Goal: Use online tool/utility: Utilize a website feature to perform a specific function

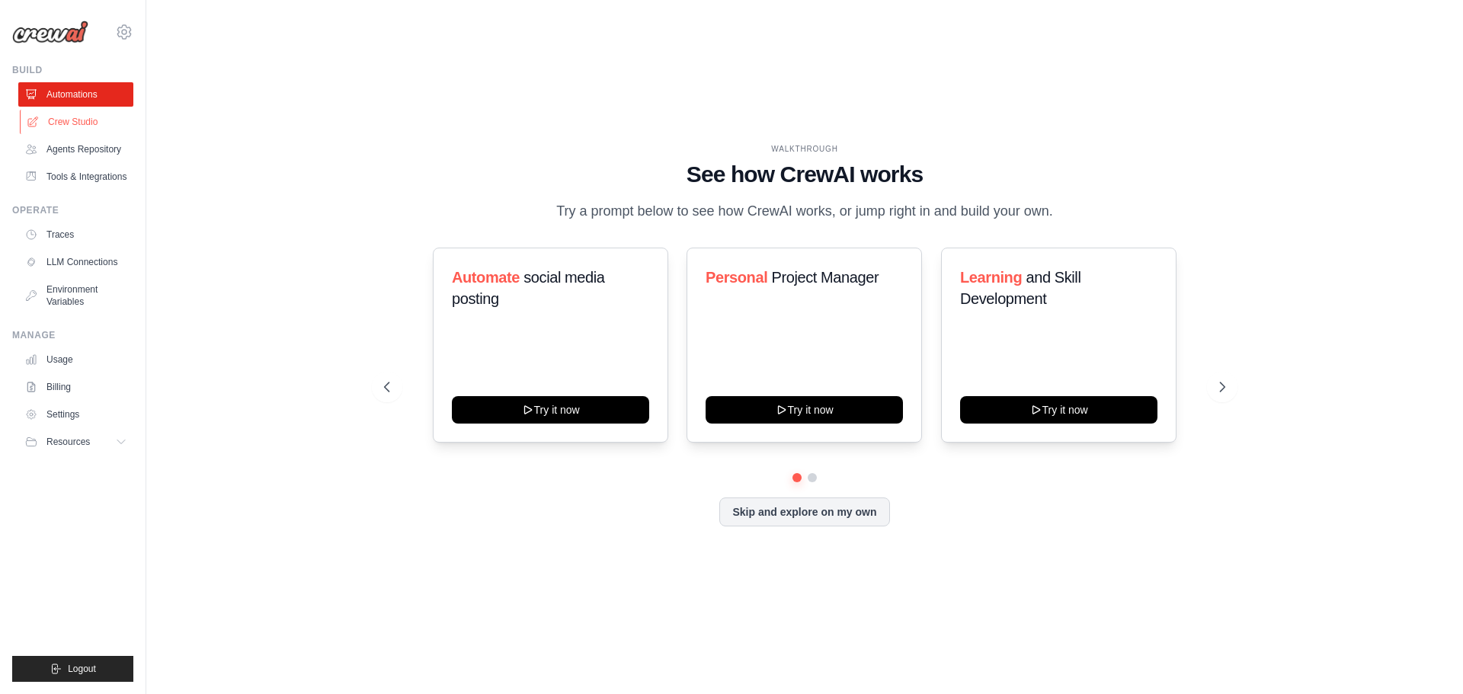
click at [121, 134] on link "Crew Studio" at bounding box center [77, 122] width 115 height 24
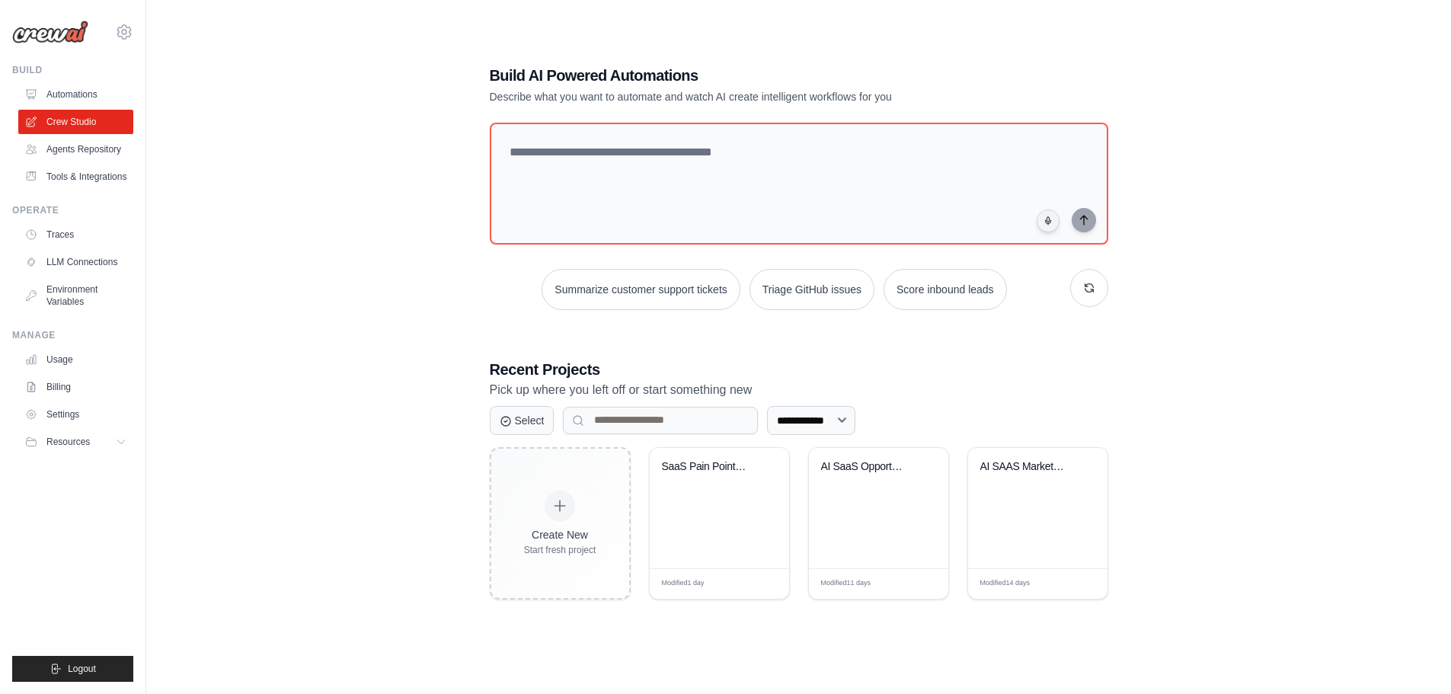
scroll to position [97, 0]
click at [734, 552] on div "SaaS Pain Point Analyzer & Idea Gen..." at bounding box center [719, 508] width 139 height 120
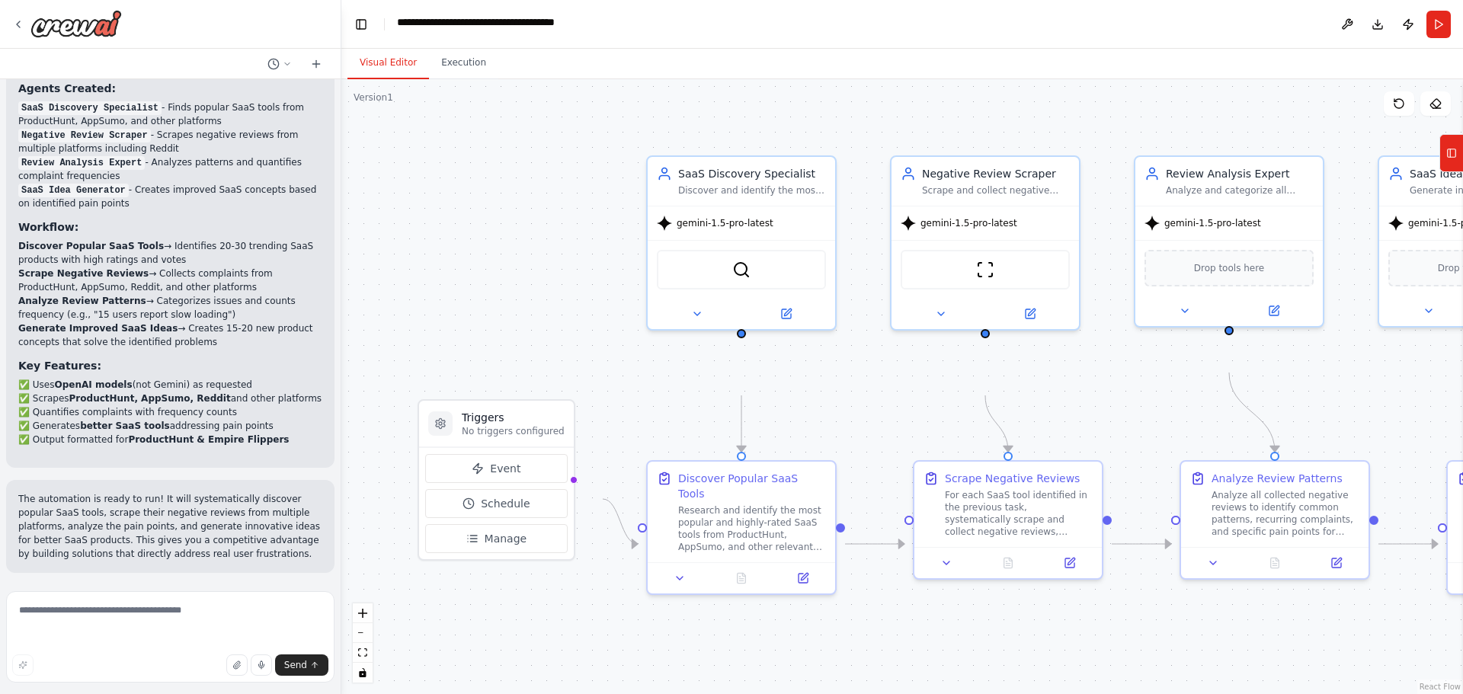
scroll to position [2795, 0]
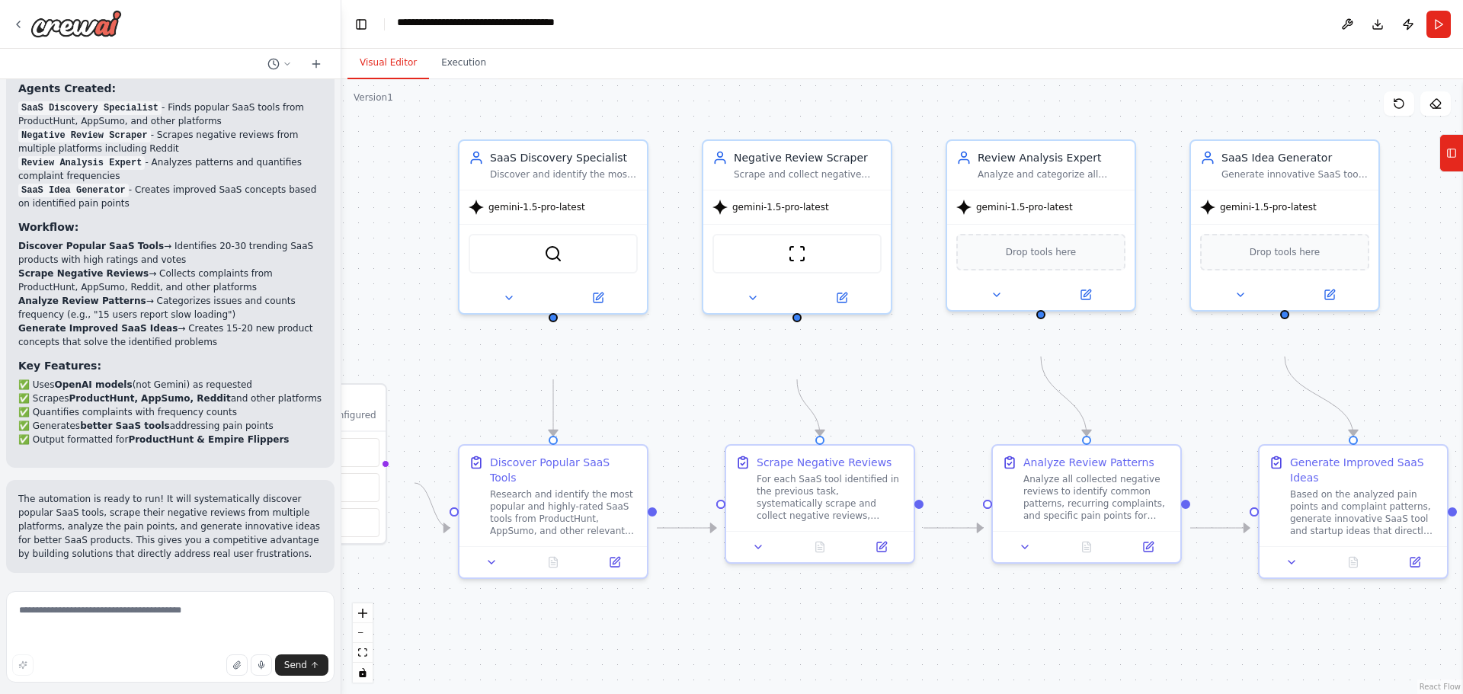
drag, startPoint x: 566, startPoint y: 335, endPoint x: 378, endPoint y: 319, distance: 188.8
click at [378, 319] on div ".deletable-edge-delete-btn { width: 20px; height: 20px; border: 0px solid #ffff…" at bounding box center [901, 386] width 1121 height 615
click at [582, 304] on button at bounding box center [598, 295] width 86 height 18
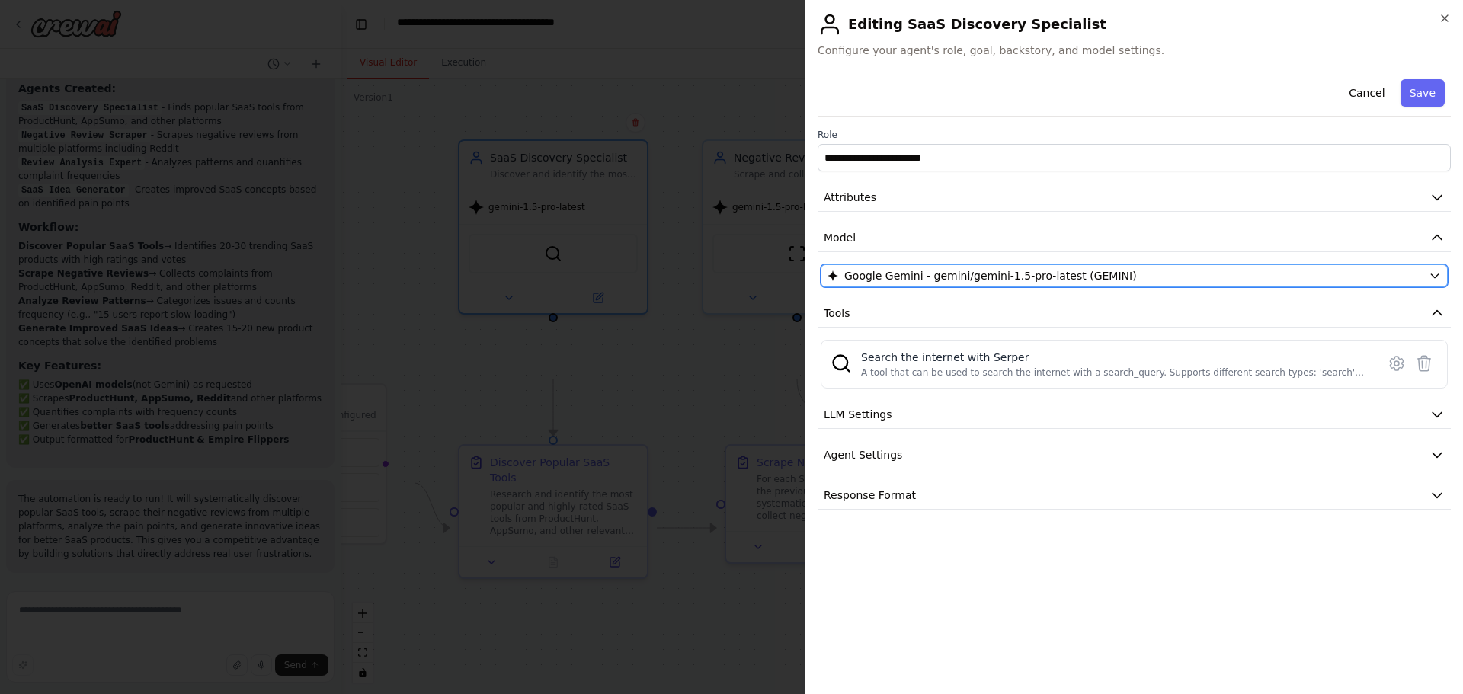
click at [1132, 283] on span "Google Gemini - gemini/gemini-1.5-pro-latest (GEMINI)" at bounding box center [990, 275] width 293 height 15
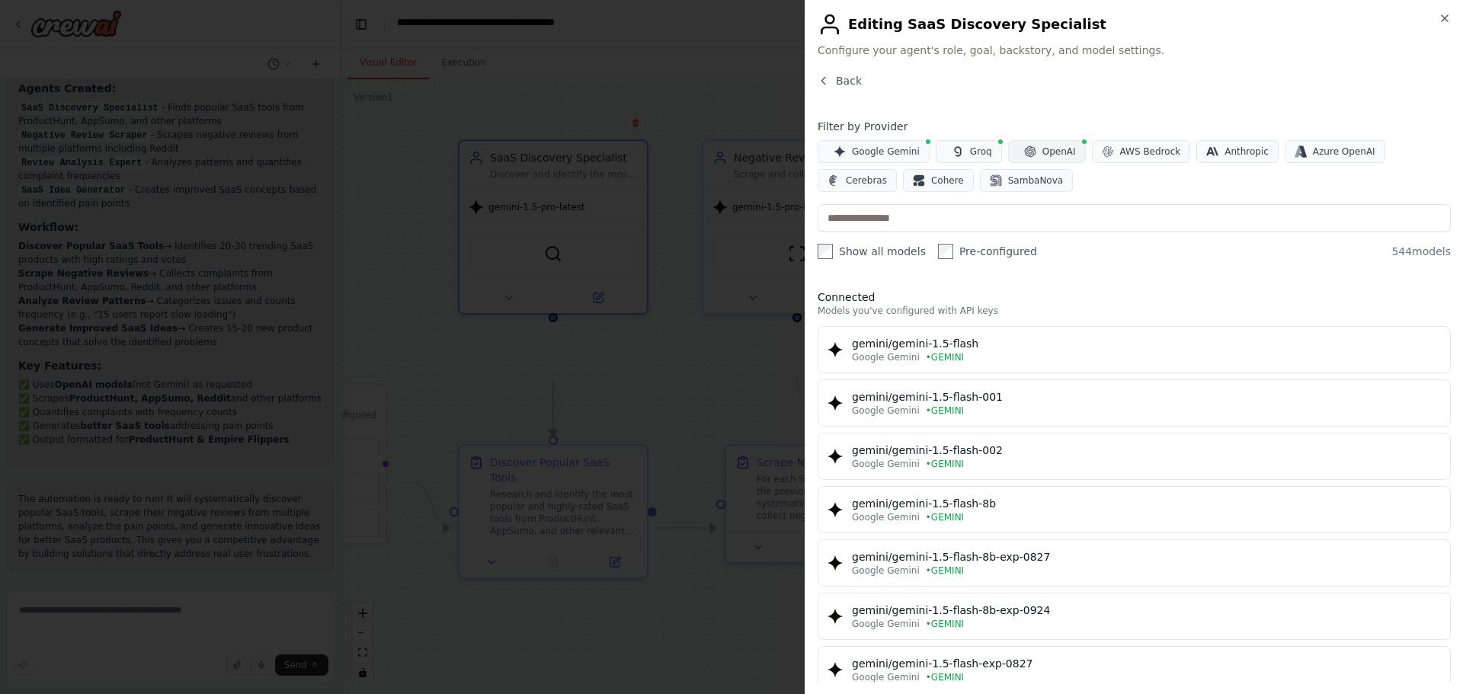
click at [1076, 158] on span "OpenAI" at bounding box center [1059, 151] width 34 height 12
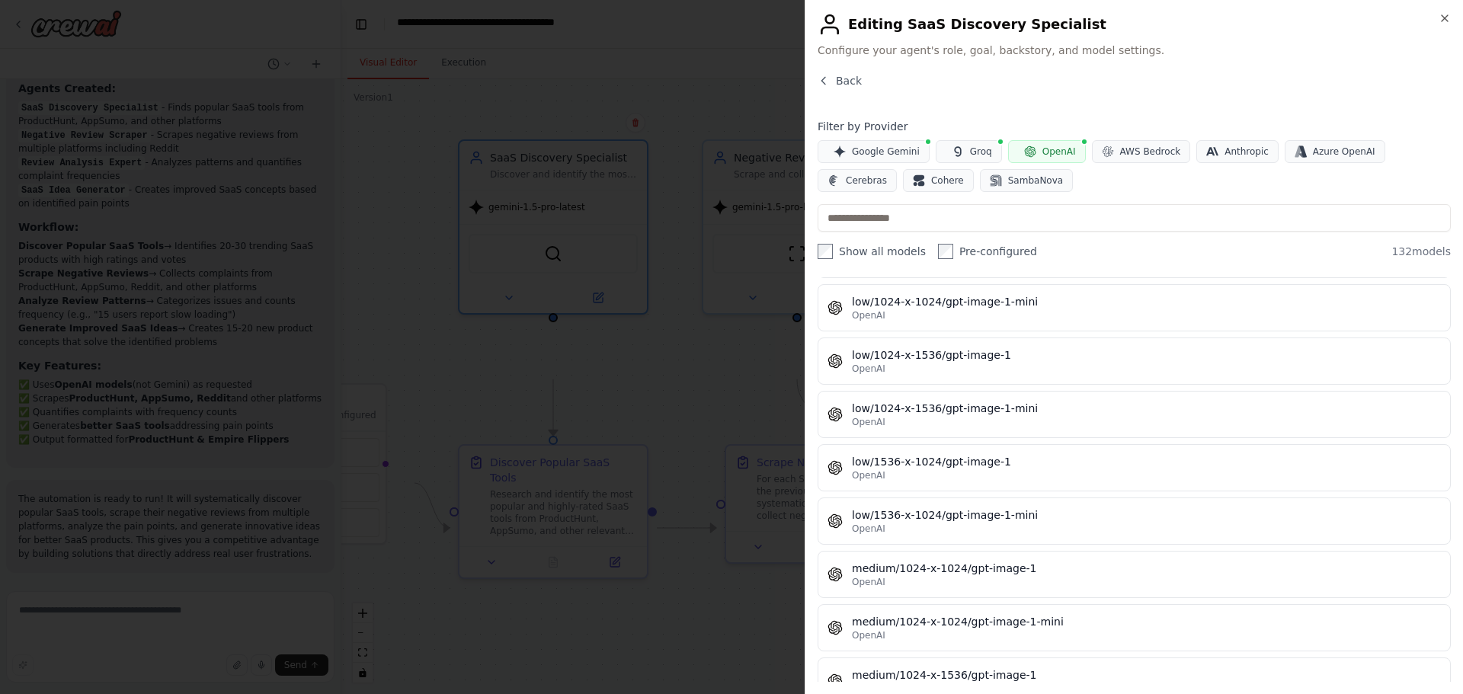
scroll to position [4647, 0]
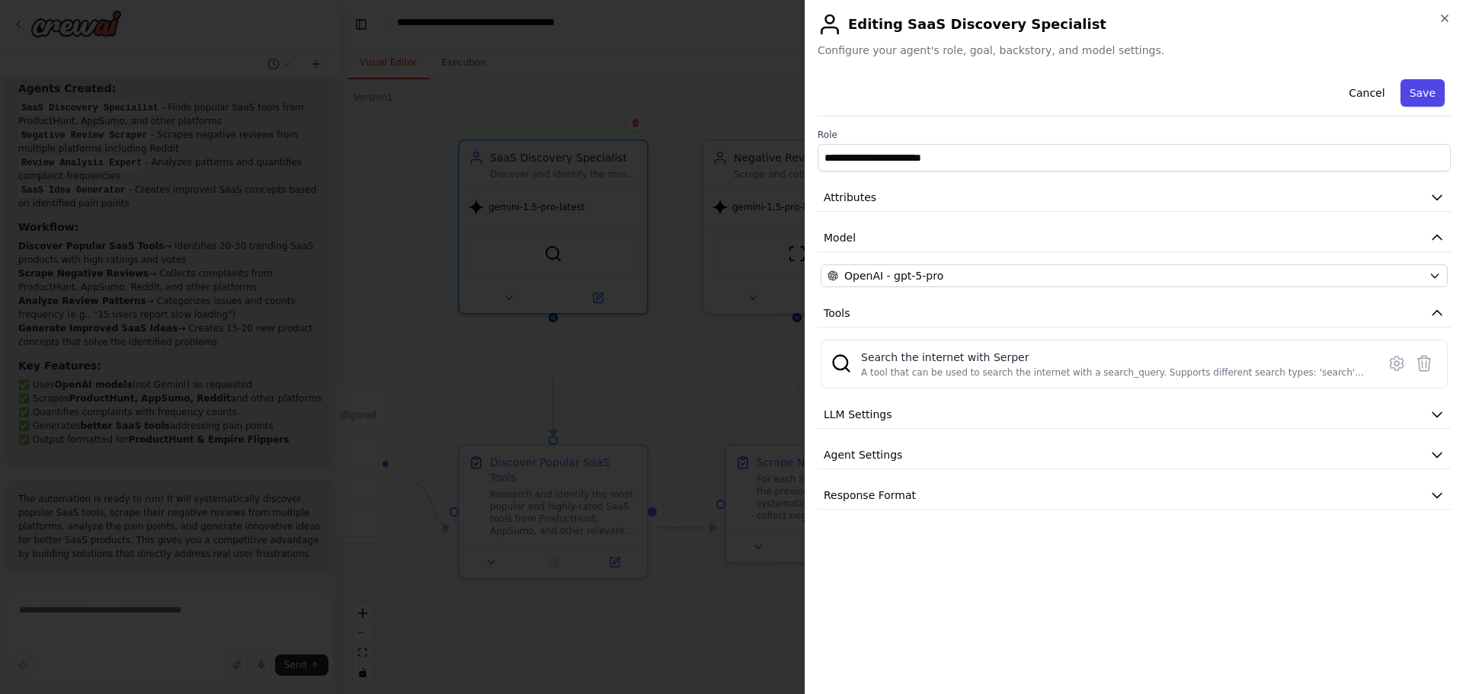
click at [1420, 107] on button "Save" at bounding box center [1422, 92] width 44 height 27
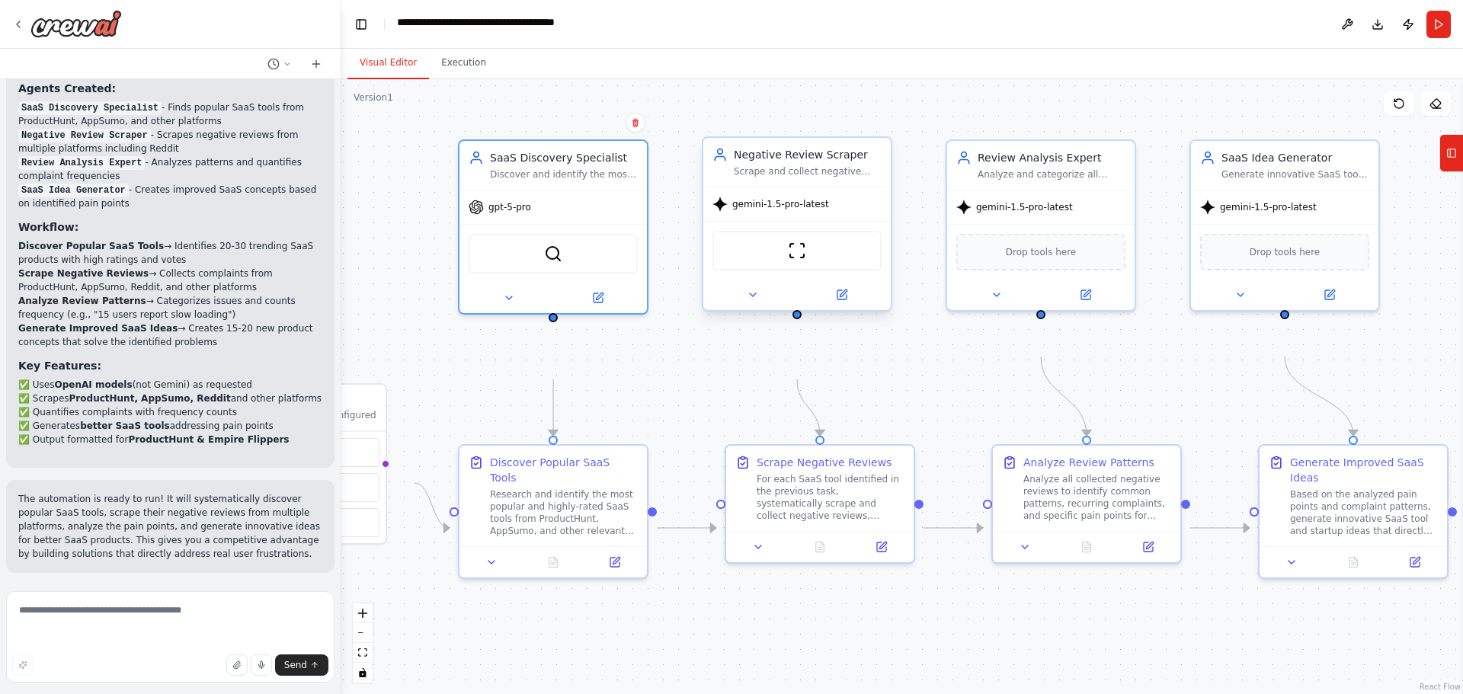
click at [838, 310] on div at bounding box center [796, 295] width 187 height 30
click at [843, 299] on icon at bounding box center [841, 294] width 9 height 9
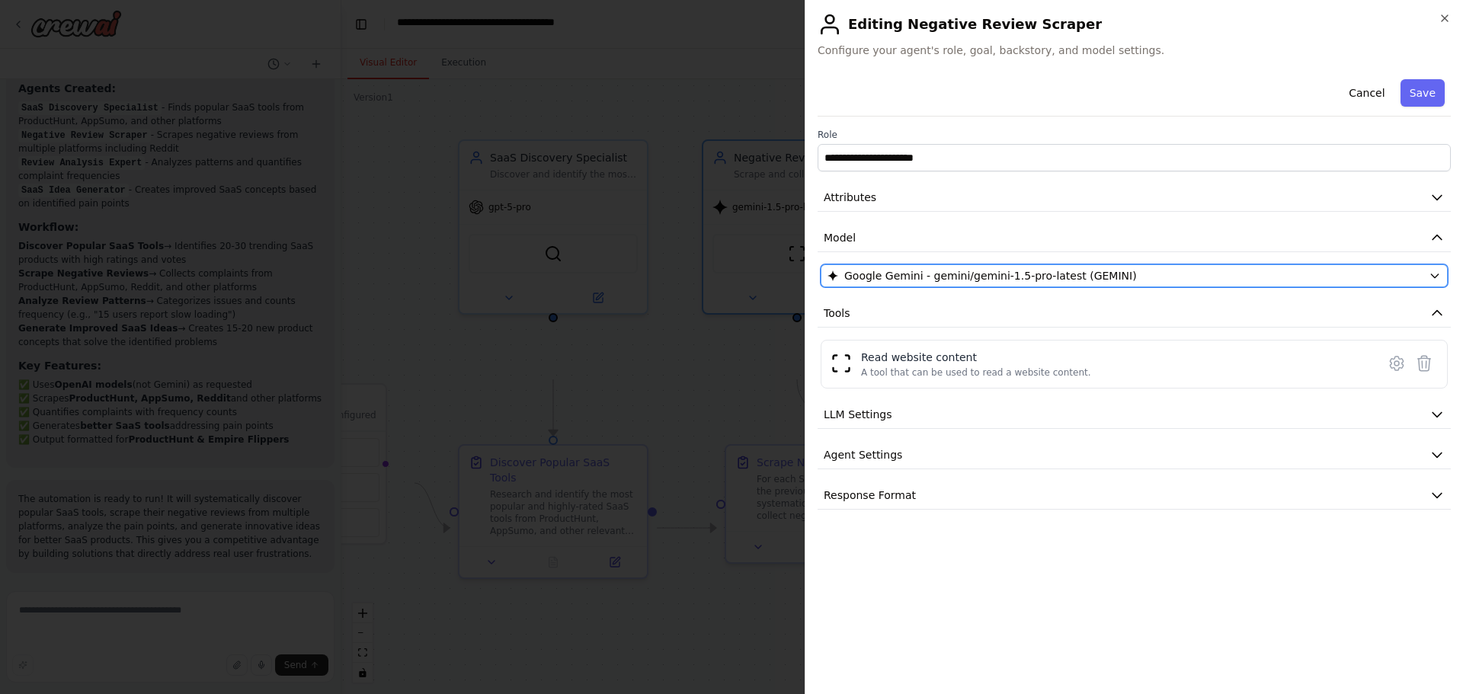
click at [1078, 283] on span "Google Gemini - gemini/gemini-1.5-pro-latest (GEMINI)" at bounding box center [990, 275] width 293 height 15
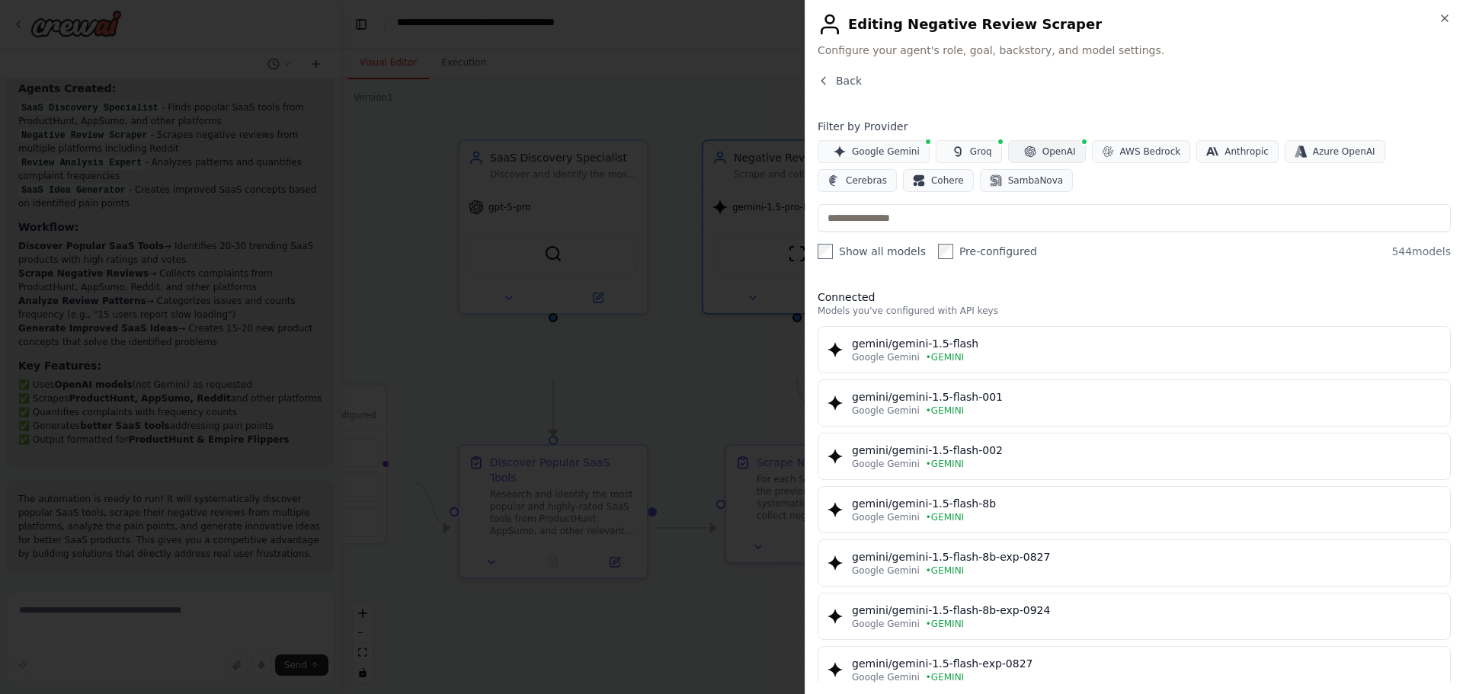
click at [1086, 163] on button "OpenAI" at bounding box center [1047, 151] width 78 height 23
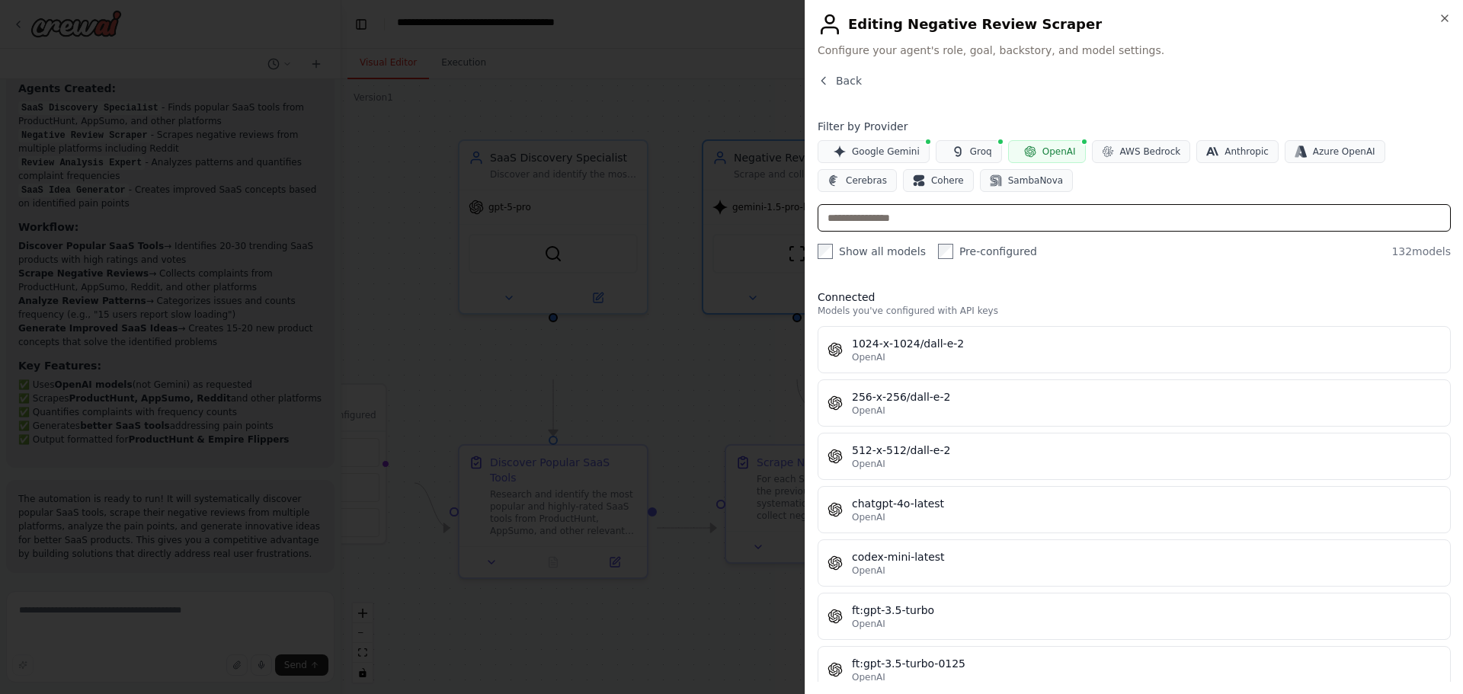
click at [991, 232] on input "text" at bounding box center [1133, 217] width 633 height 27
type input "***"
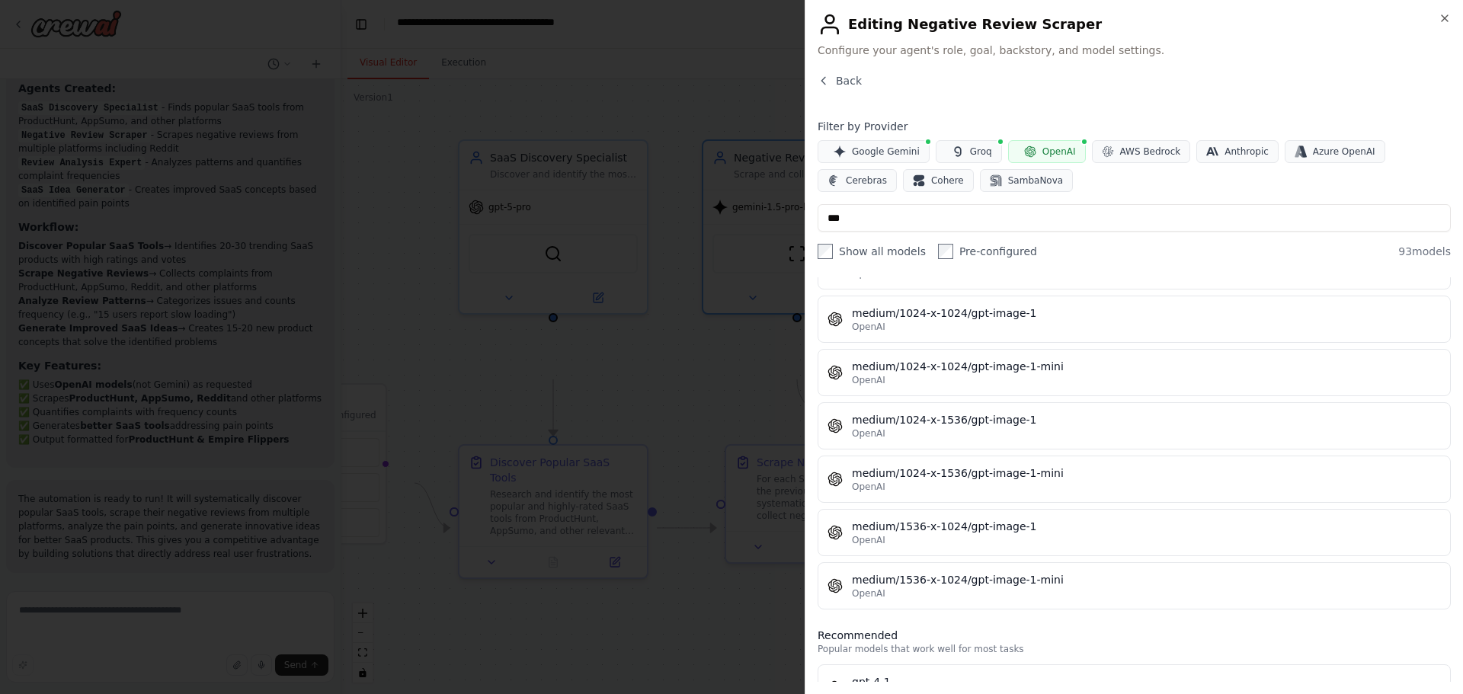
scroll to position [4450, 0]
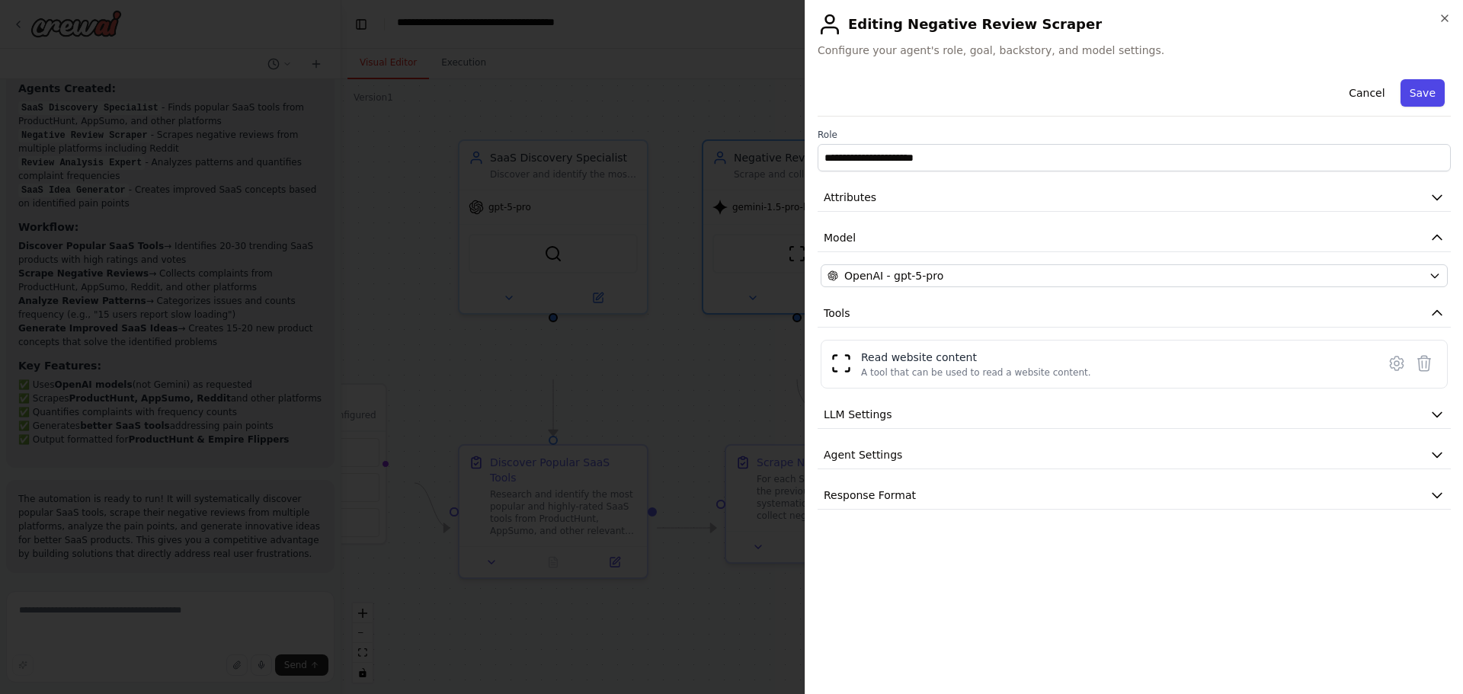
click at [1423, 107] on button "Save" at bounding box center [1422, 92] width 44 height 27
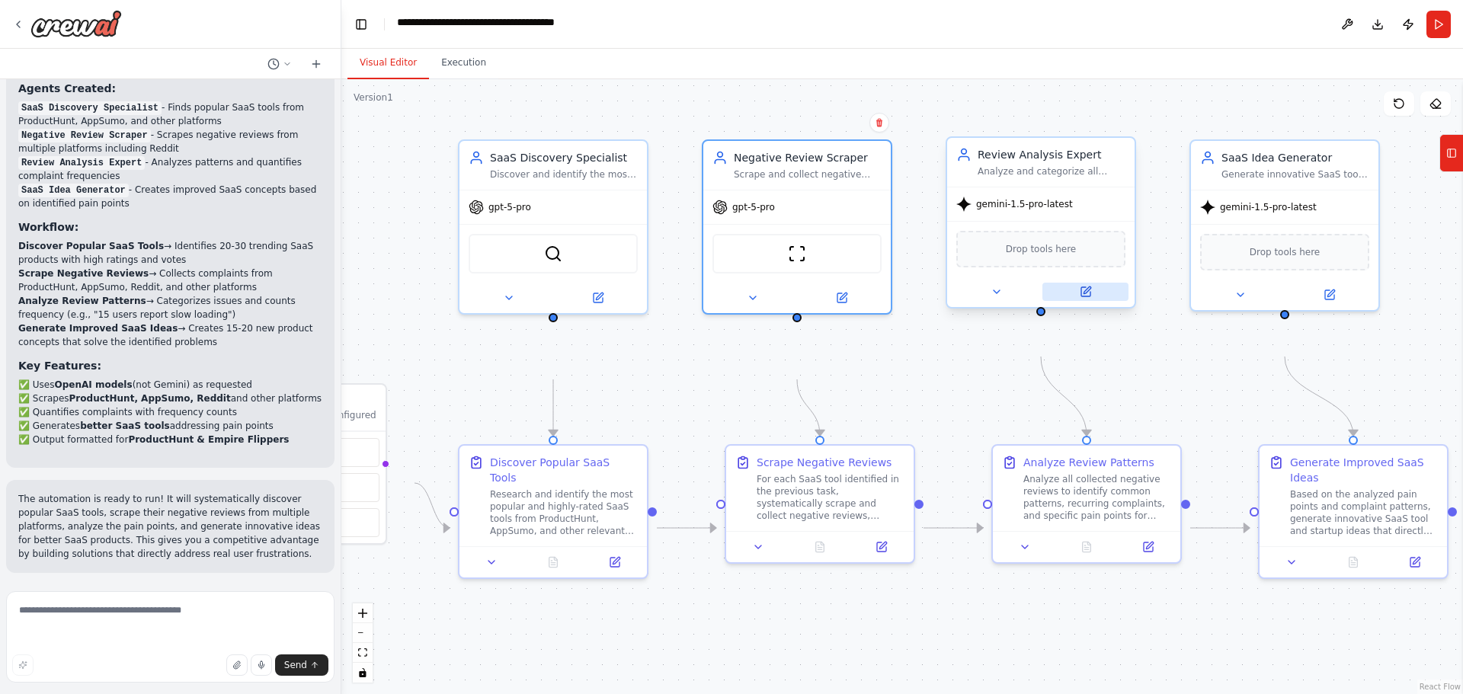
click at [1086, 296] on icon at bounding box center [1085, 291] width 9 height 9
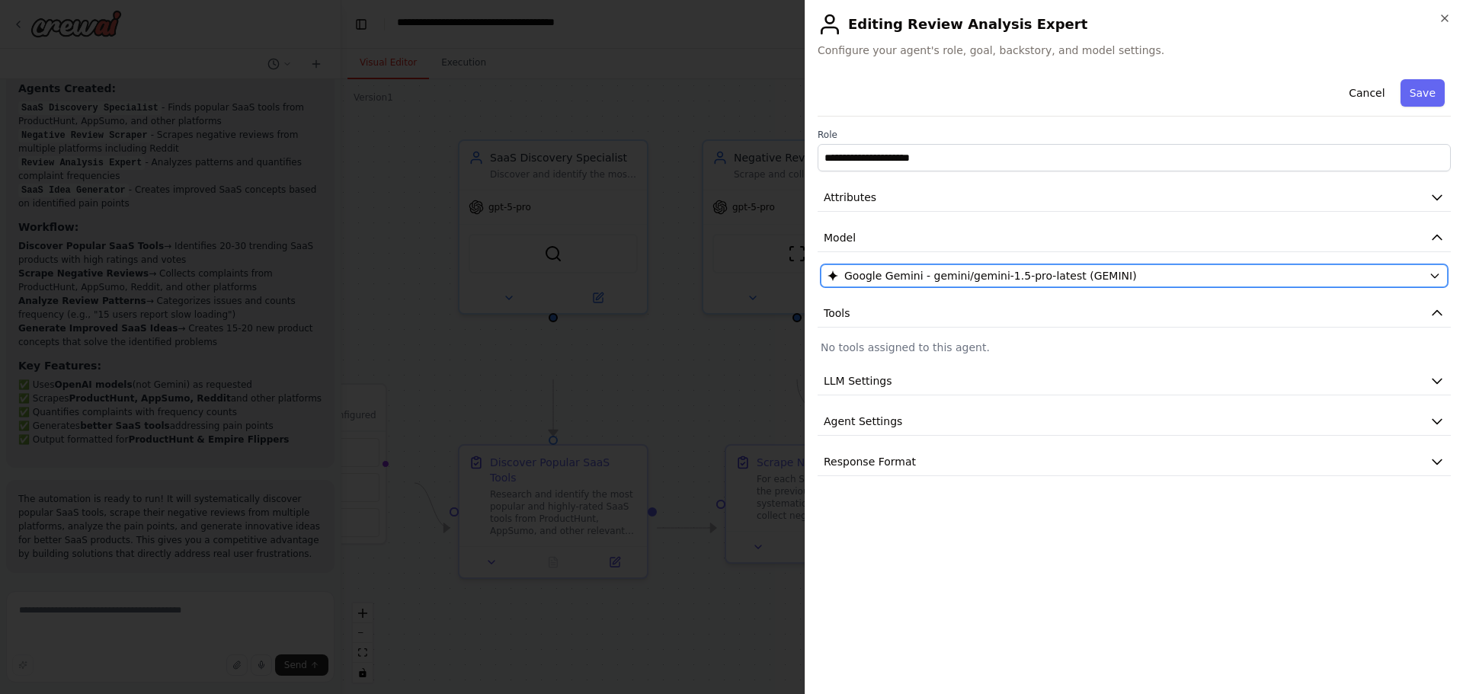
click at [1127, 287] on button "Google Gemini - gemini/gemini-1.5-pro-latest (GEMINI)" at bounding box center [1133, 275] width 627 height 23
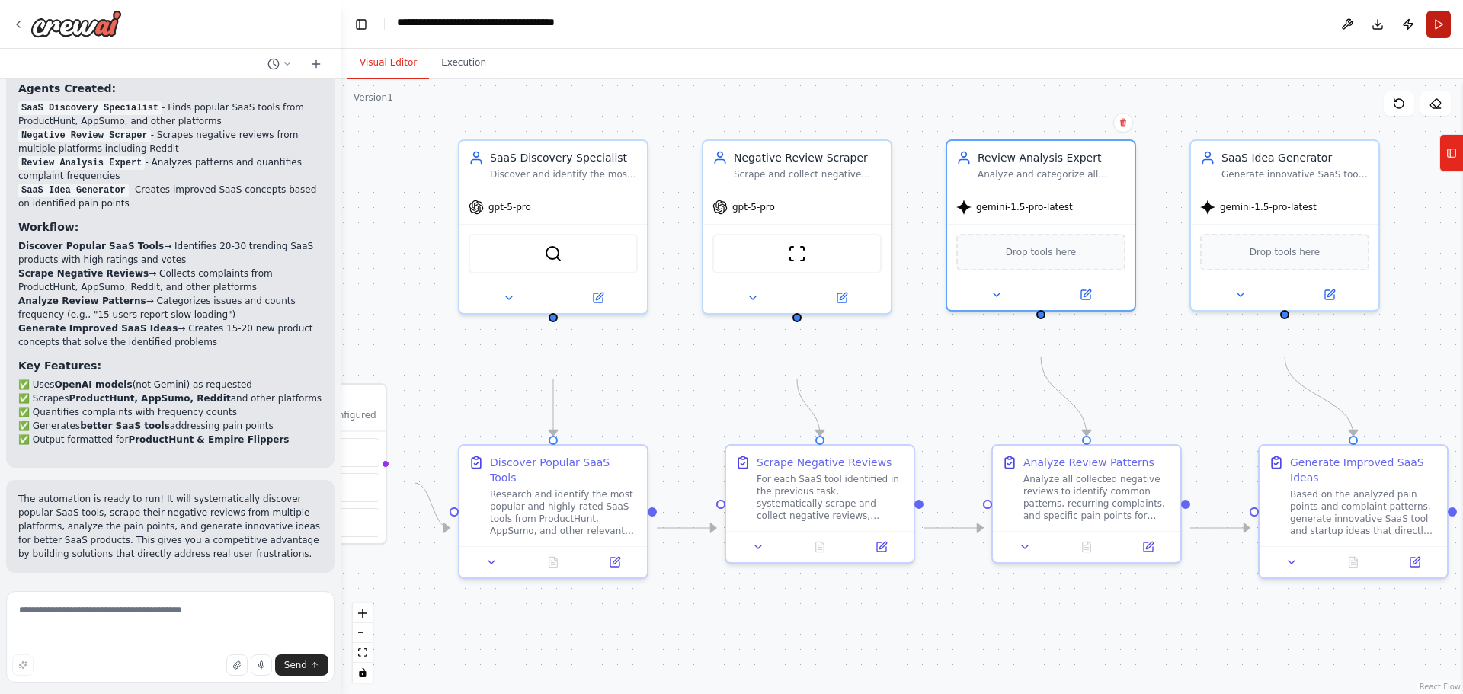
click at [1433, 33] on button "Run" at bounding box center [1438, 24] width 24 height 27
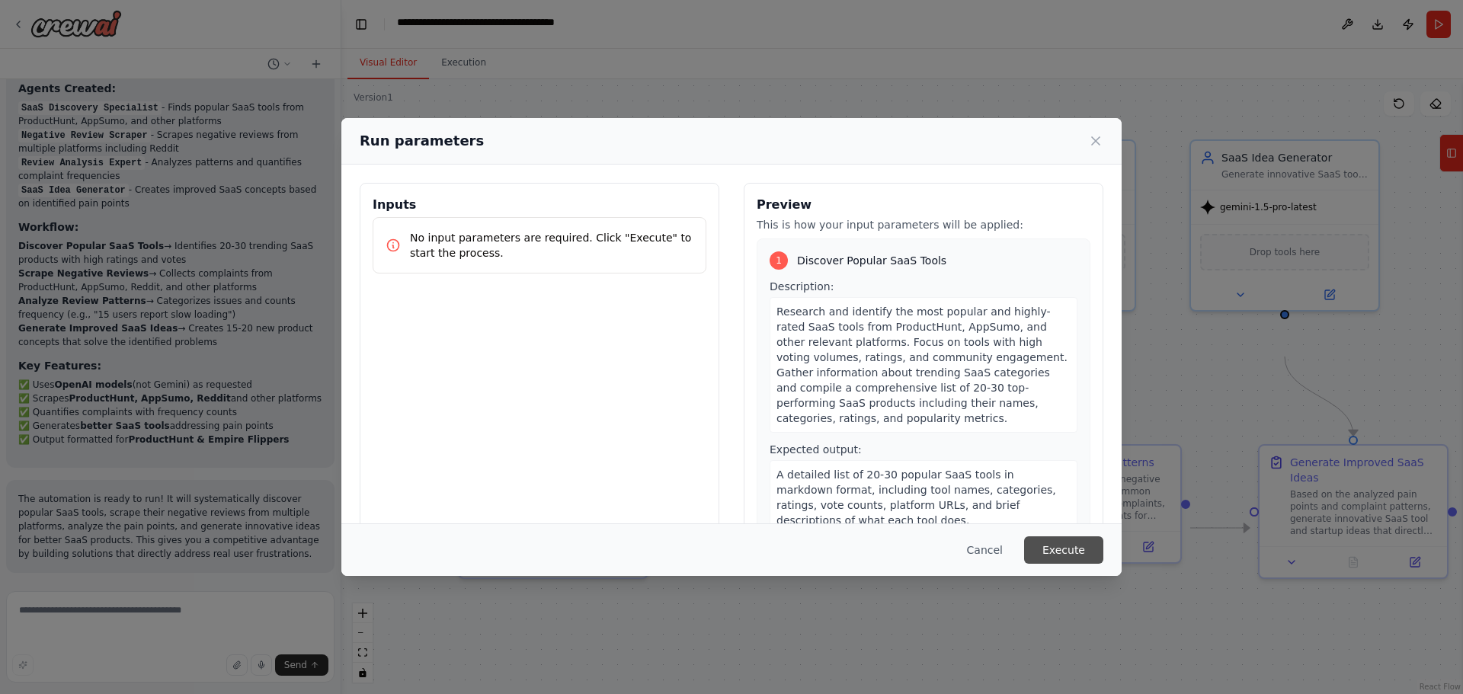
click at [1103, 546] on button "Execute" at bounding box center [1063, 549] width 79 height 27
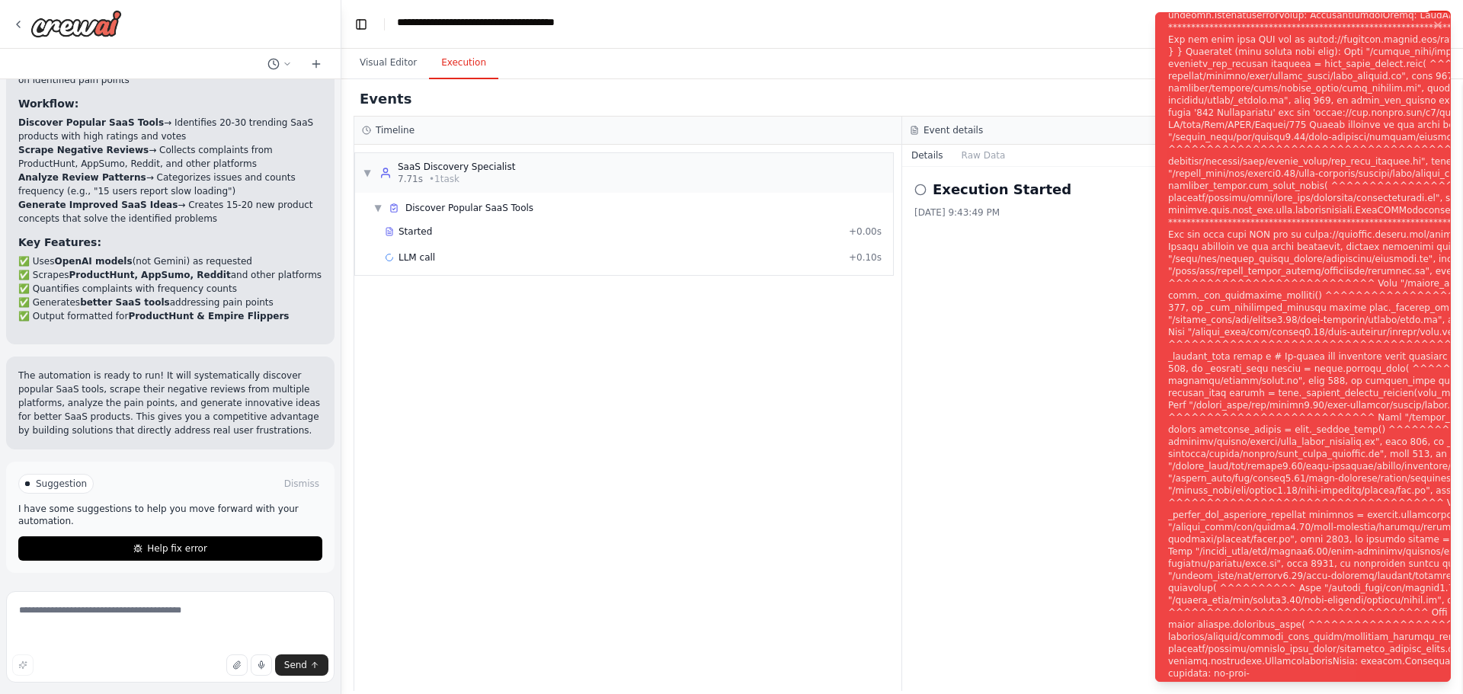
scroll to position [2949, 0]
click at [1431, 26] on icon "Notifications (F8)" at bounding box center [1437, 25] width 12 height 12
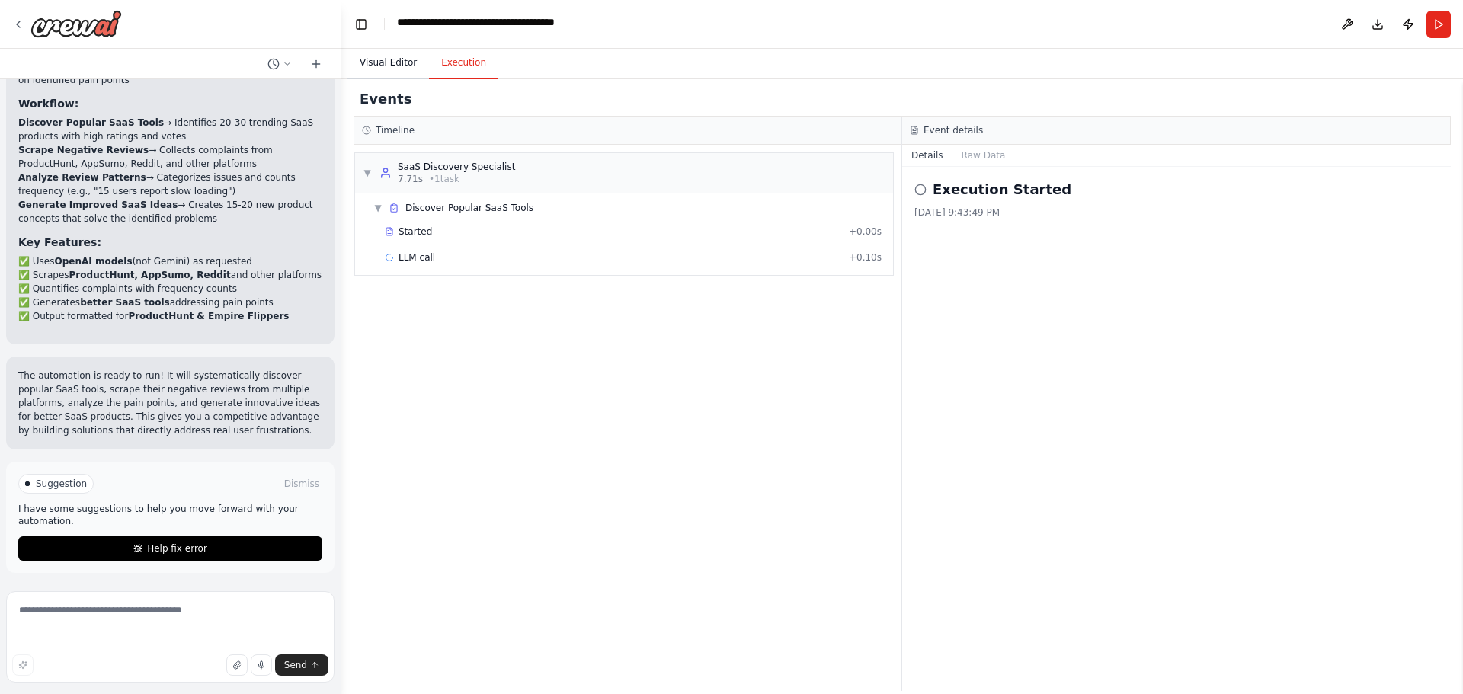
click at [401, 78] on button "Visual Editor" at bounding box center [388, 63] width 82 height 32
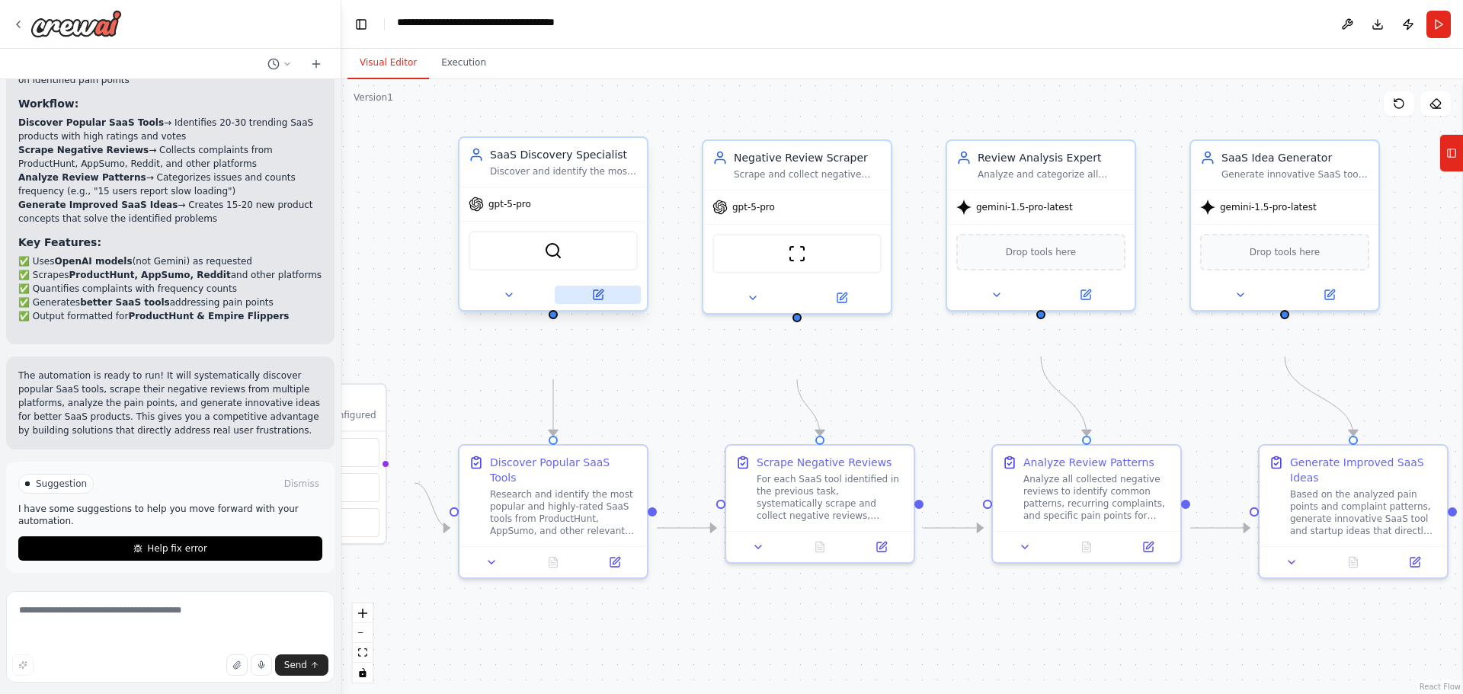
click at [597, 299] on icon at bounding box center [597, 294] width 9 height 9
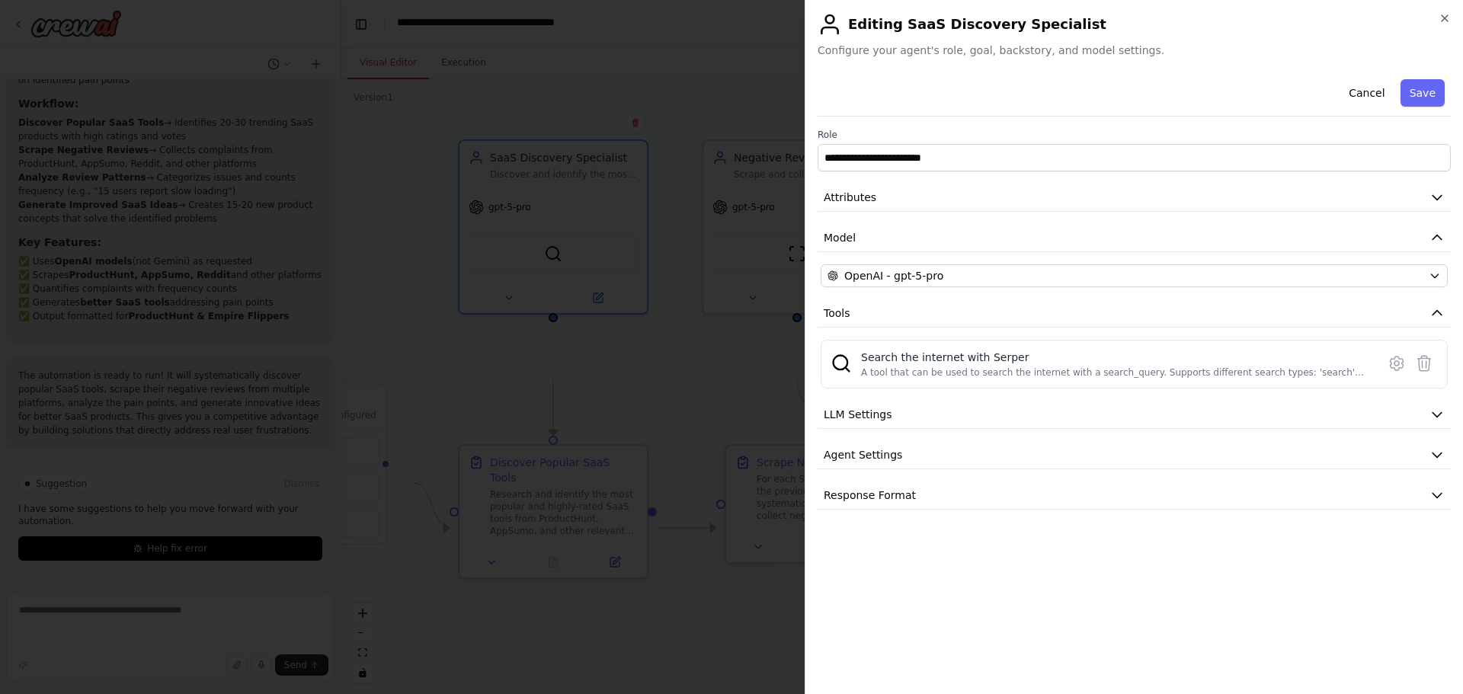
click at [1032, 360] on div "**********" at bounding box center [1133, 291] width 633 height 436
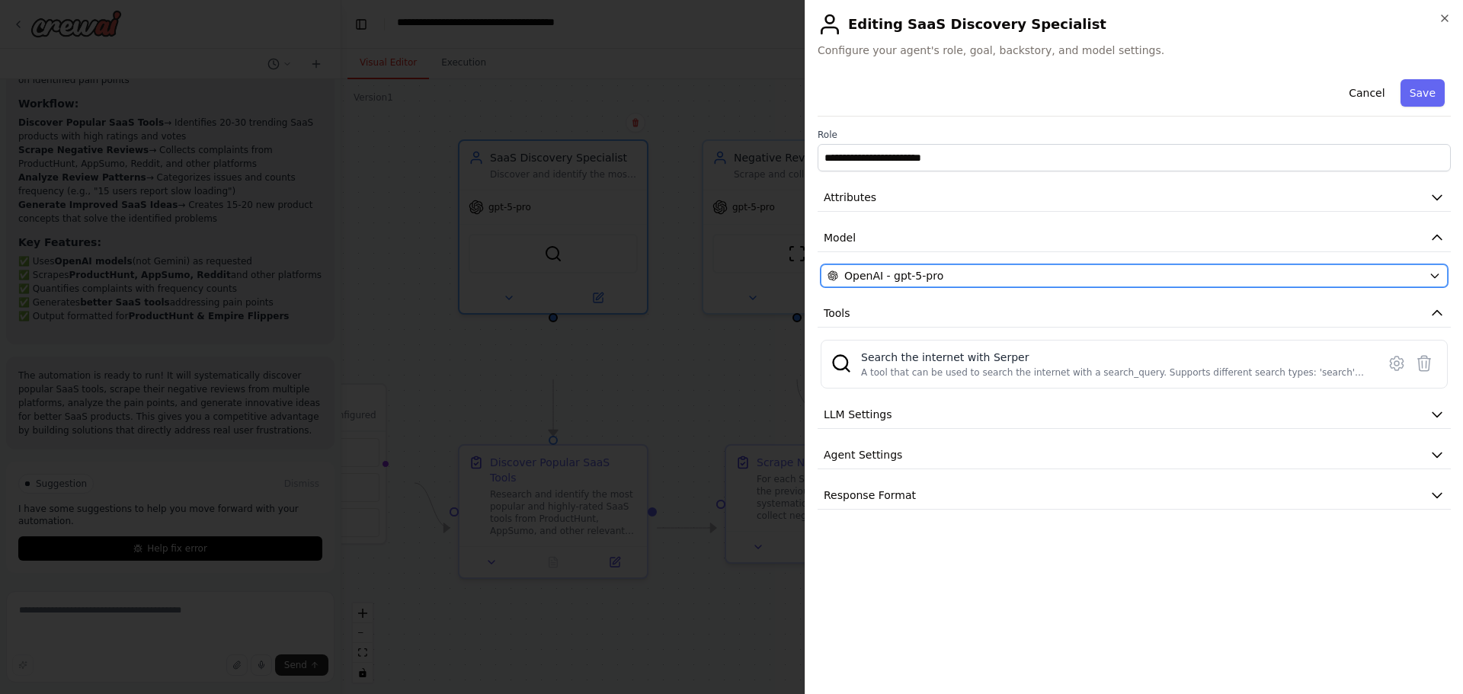
click at [1036, 283] on div "OpenAI - gpt-5-pro" at bounding box center [1124, 275] width 595 height 15
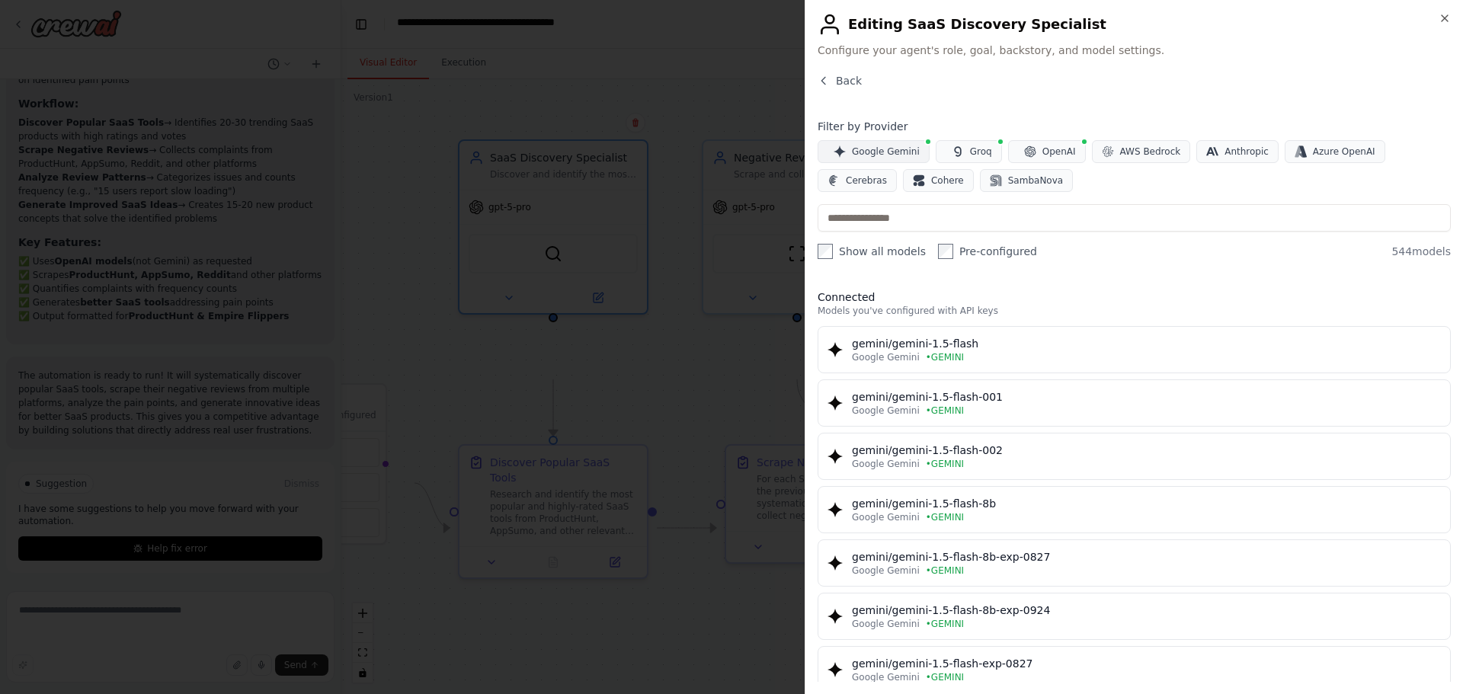
click at [916, 158] on span "Google Gemini" at bounding box center [886, 151] width 68 height 12
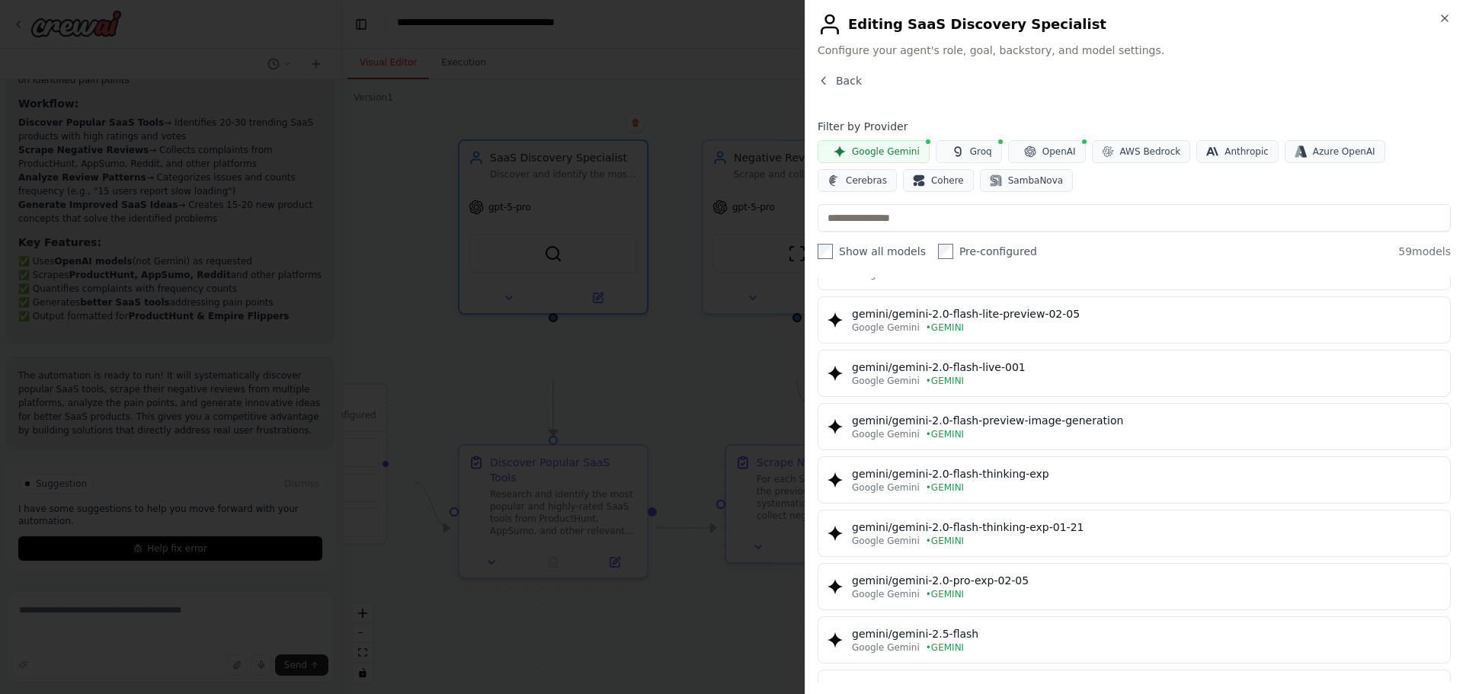
scroll to position [990, 0]
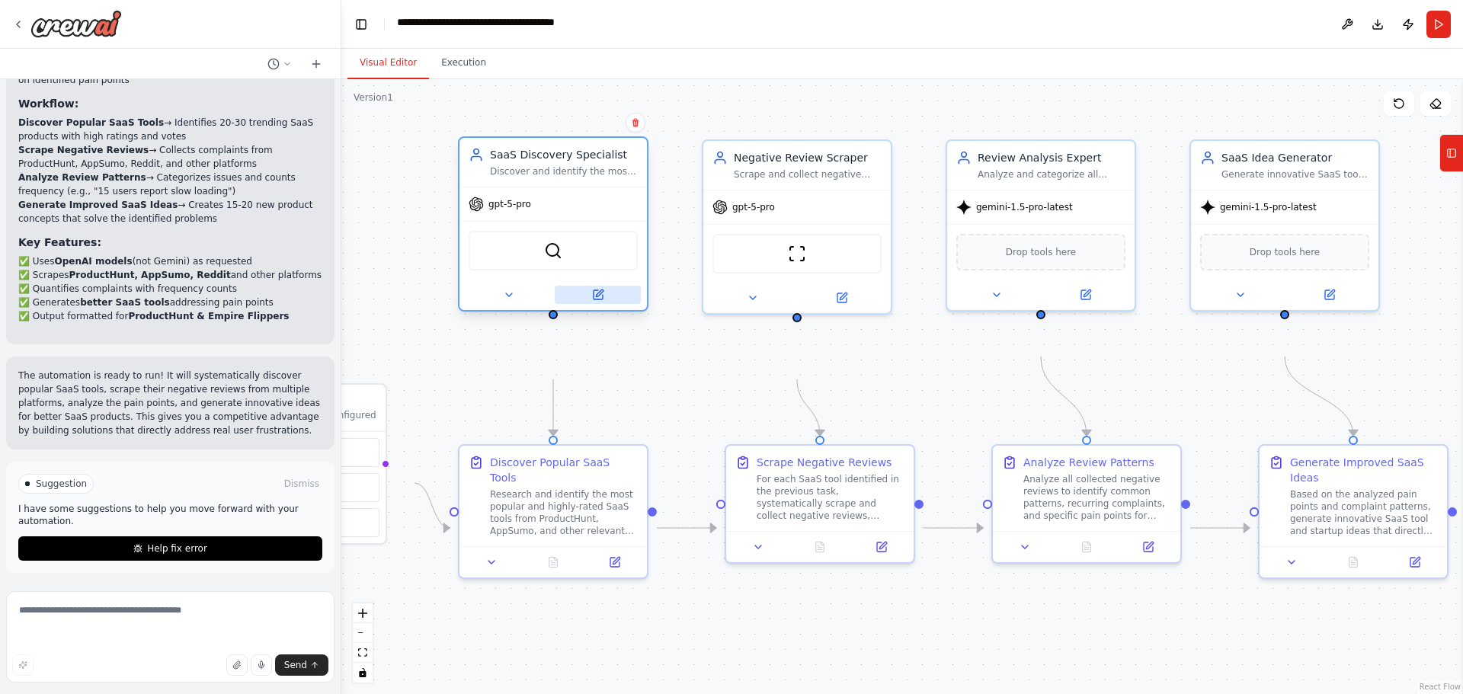
click at [597, 296] on icon at bounding box center [599, 292] width 7 height 7
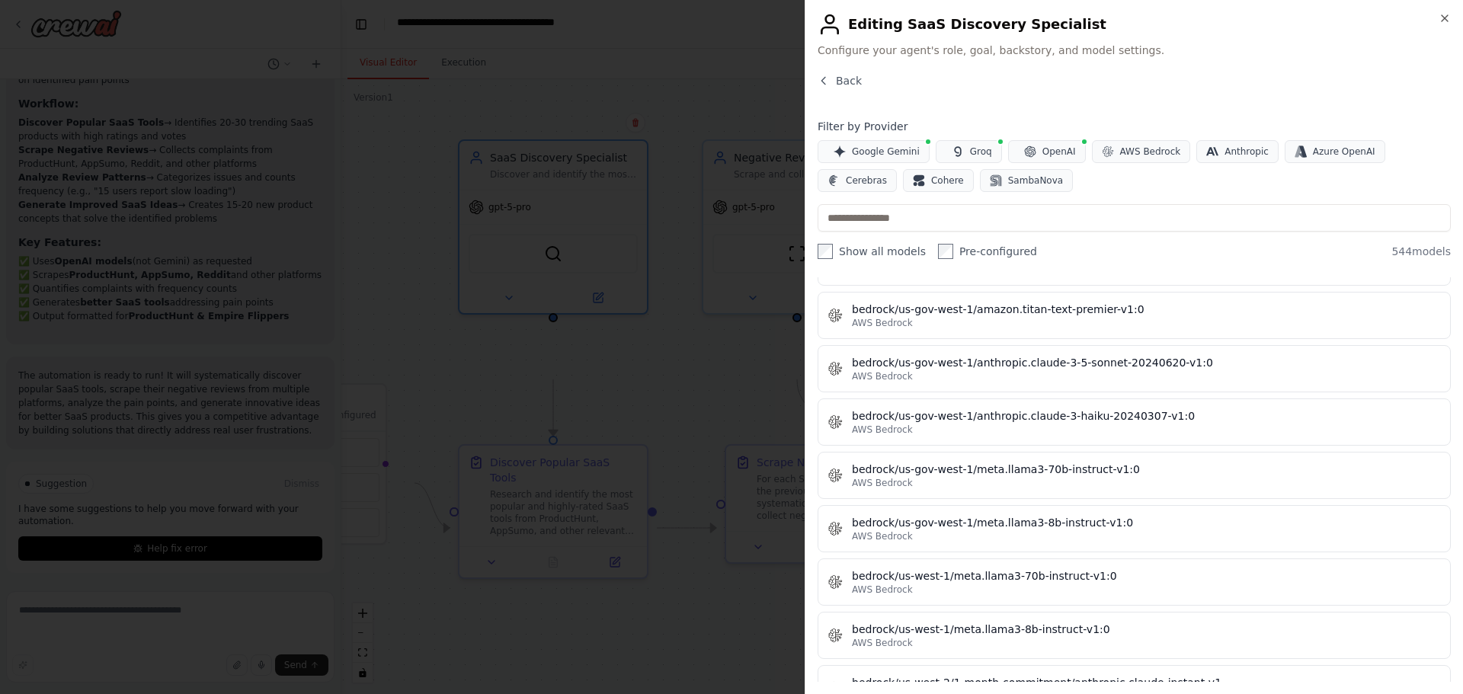
scroll to position [10626, 0]
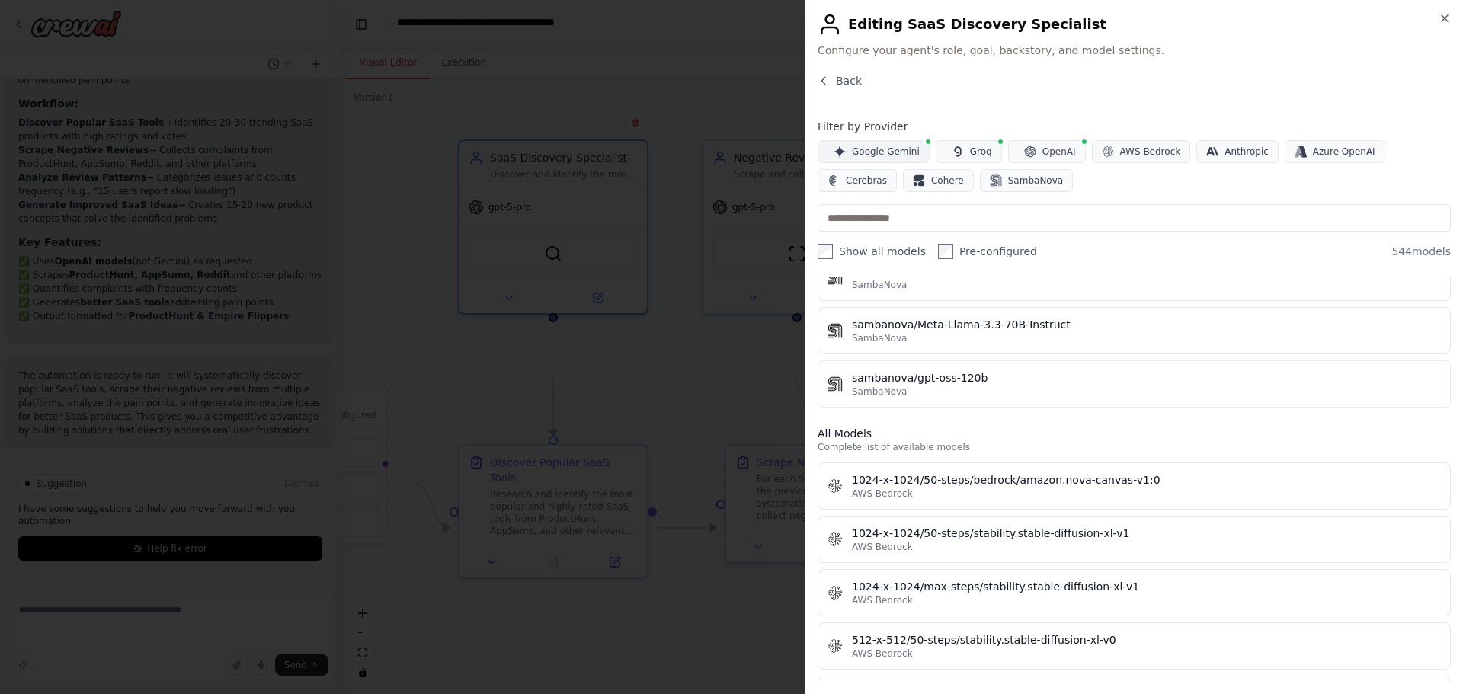
click at [919, 158] on span "Google Gemini" at bounding box center [886, 151] width 68 height 12
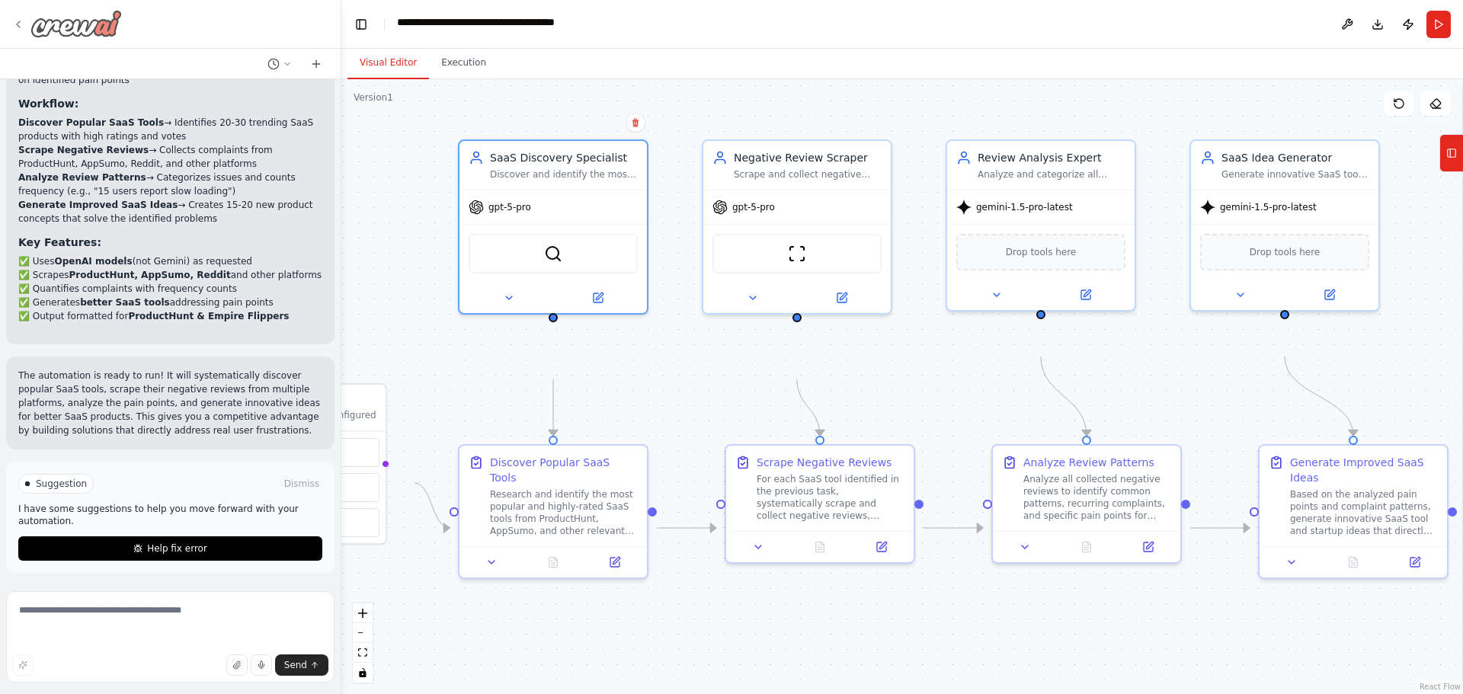
click at [23, 22] on div at bounding box center [67, 23] width 110 height 27
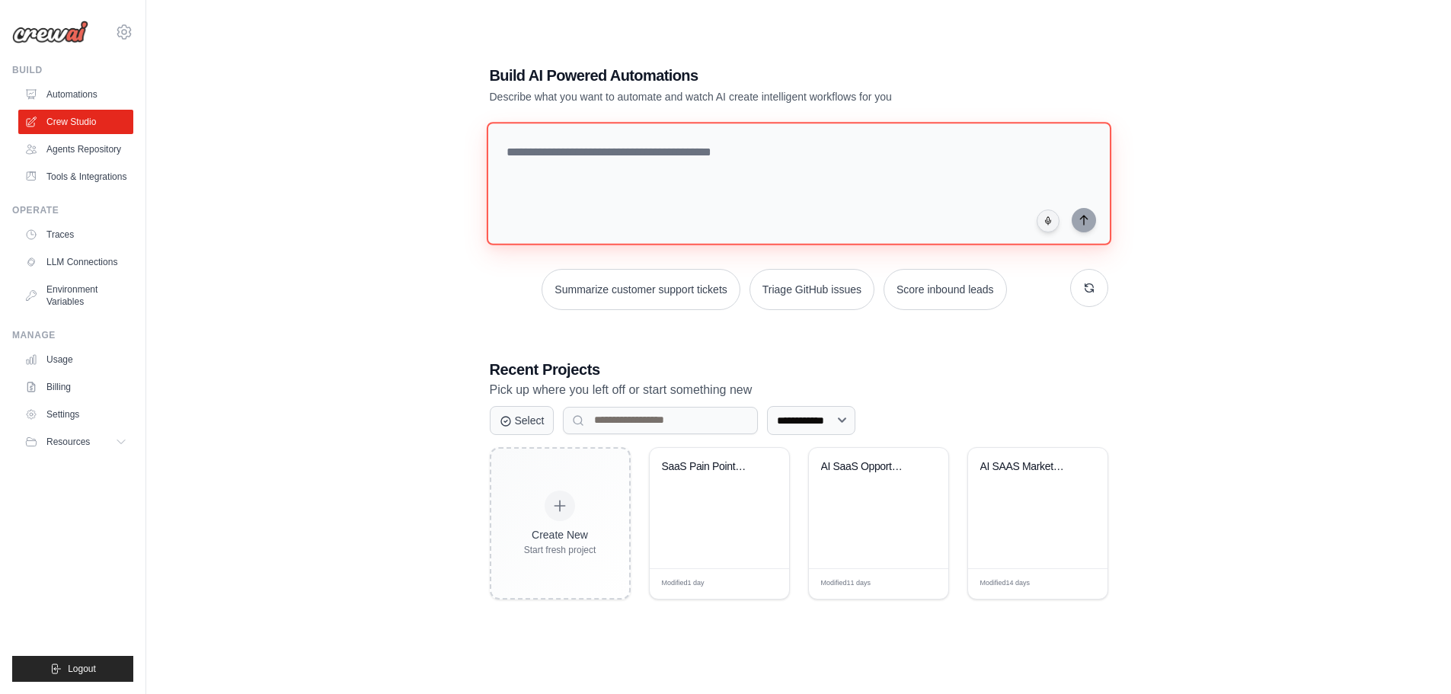
click at [727, 122] on textarea at bounding box center [798, 183] width 625 height 123
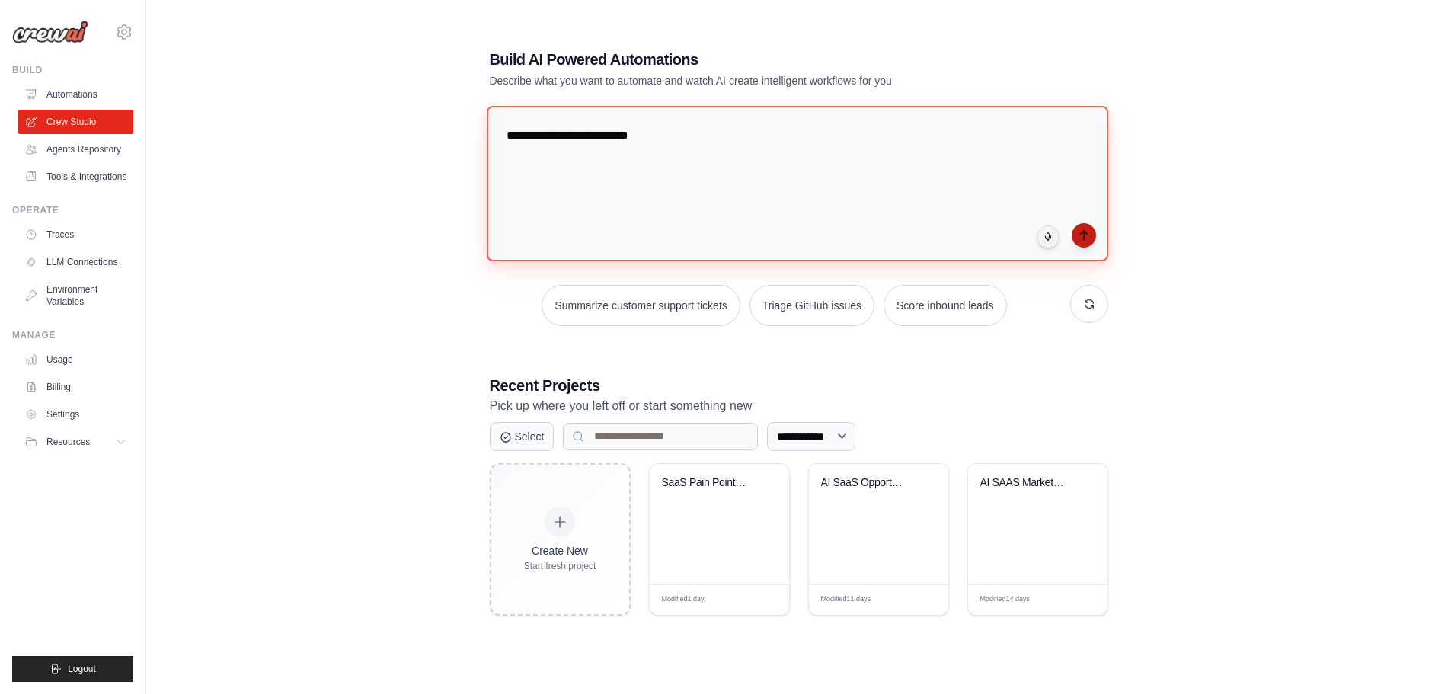
type textarea "**********"
click at [1096, 223] on button "submit" at bounding box center [1084, 235] width 24 height 24
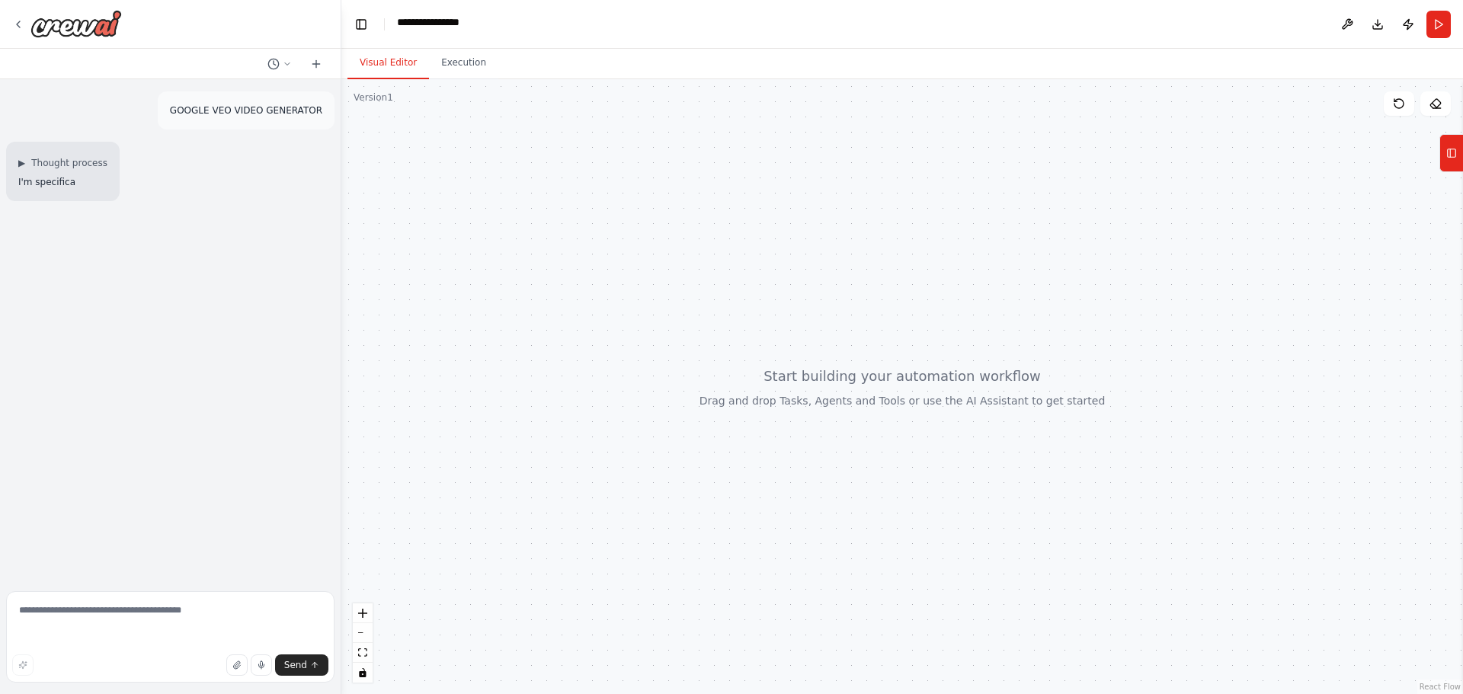
click at [318, 201] on div "▶ Thought process I'm specifica" at bounding box center [170, 171] width 328 height 59
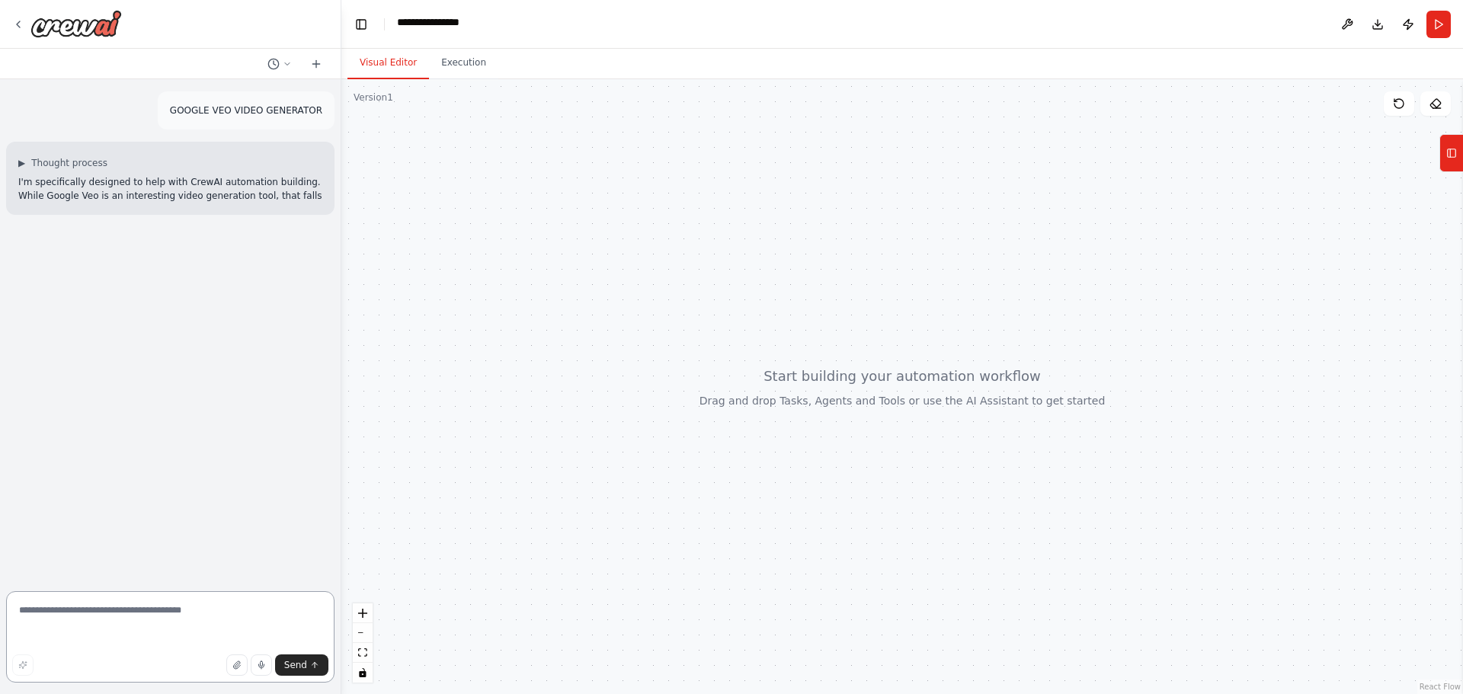
click at [186, 619] on textarea at bounding box center [170, 636] width 328 height 91
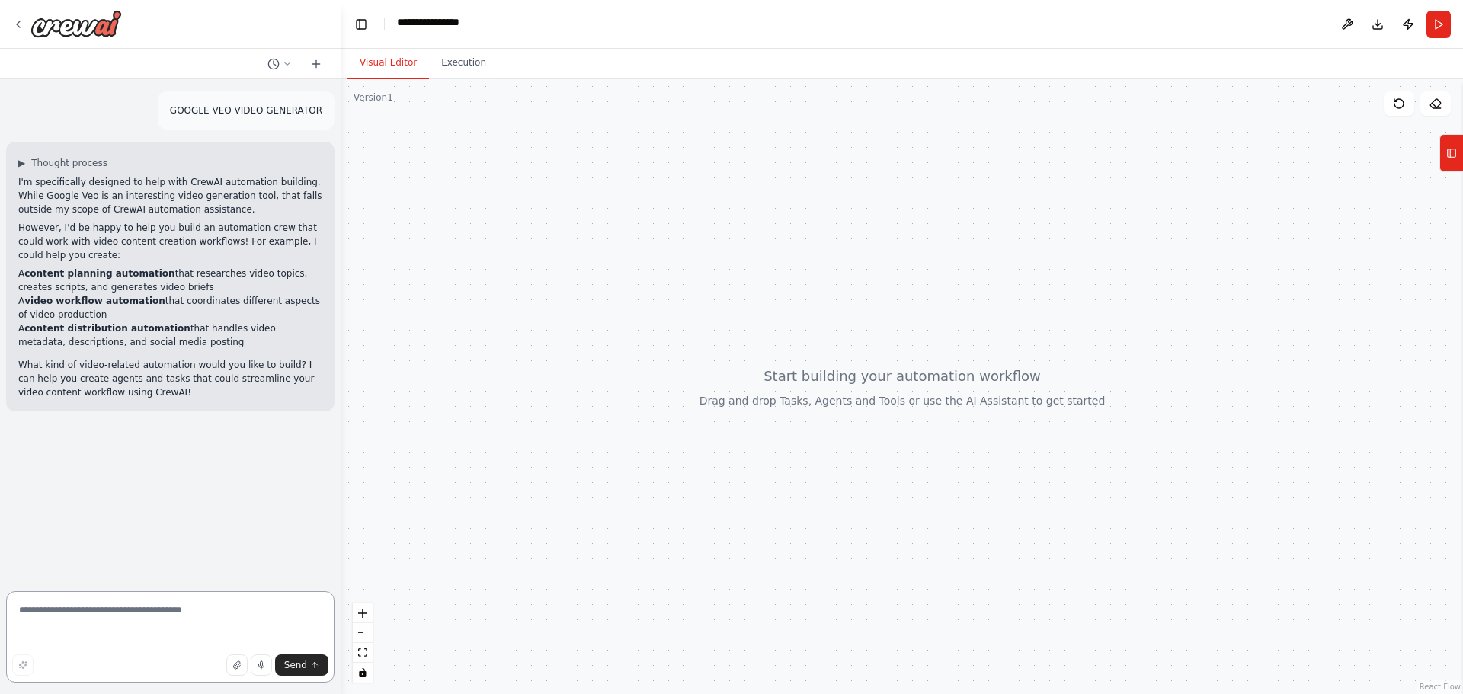
click at [149, 616] on textarea at bounding box center [170, 636] width 328 height 91
type textarea "**********"
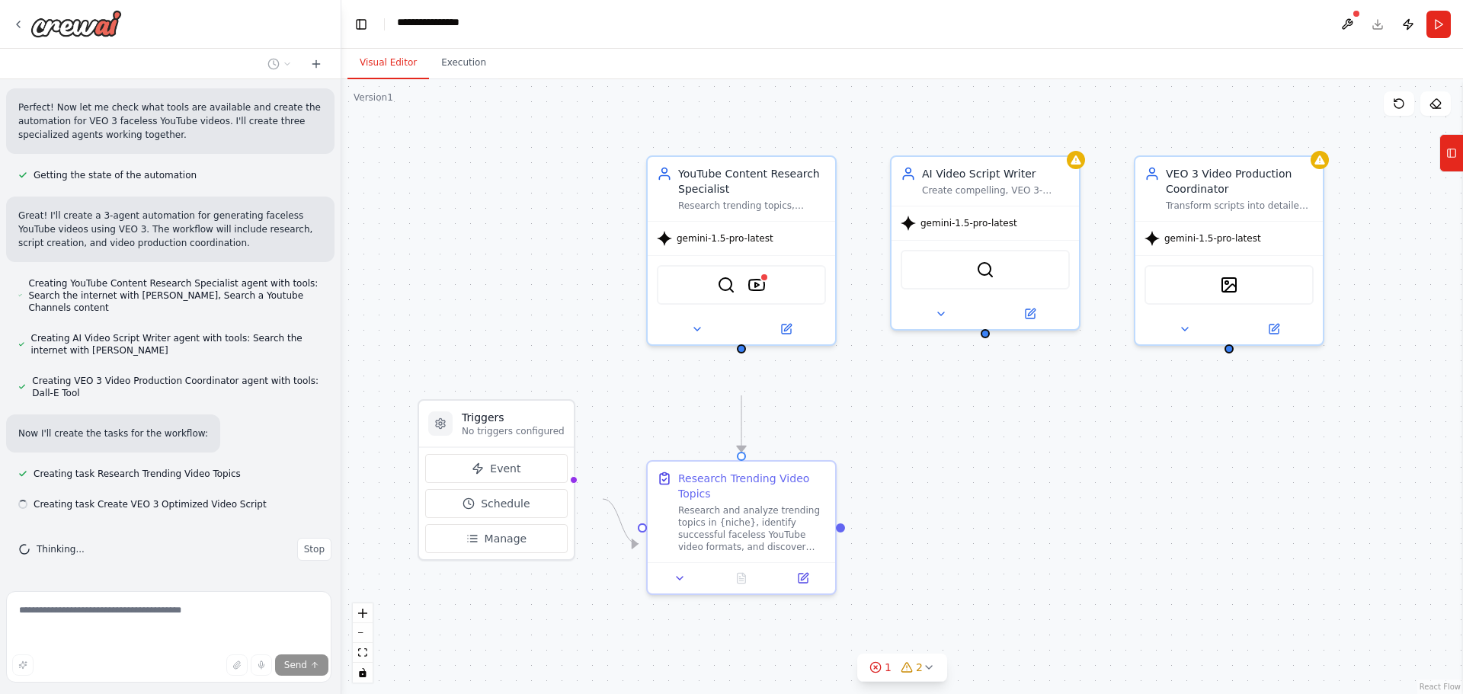
scroll to position [1029, 0]
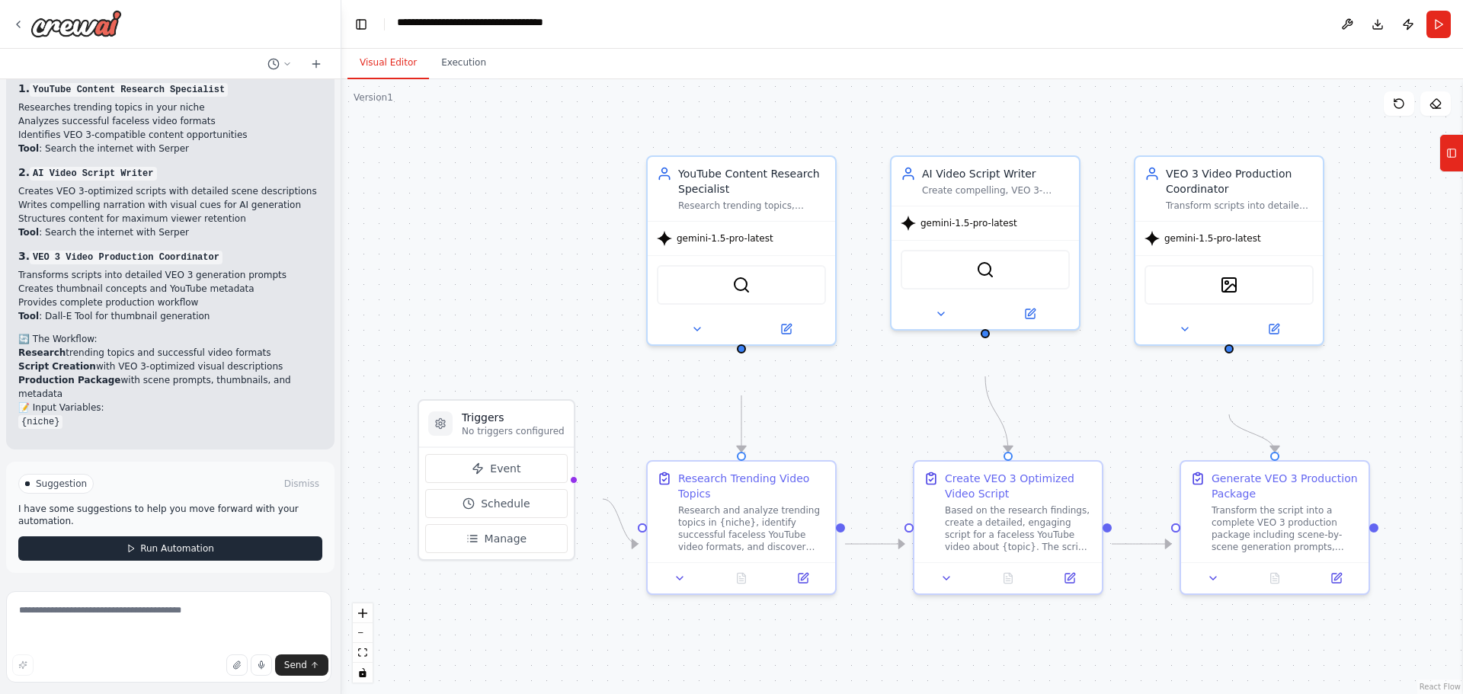
click at [172, 542] on span "Run Automation" at bounding box center [177, 548] width 74 height 12
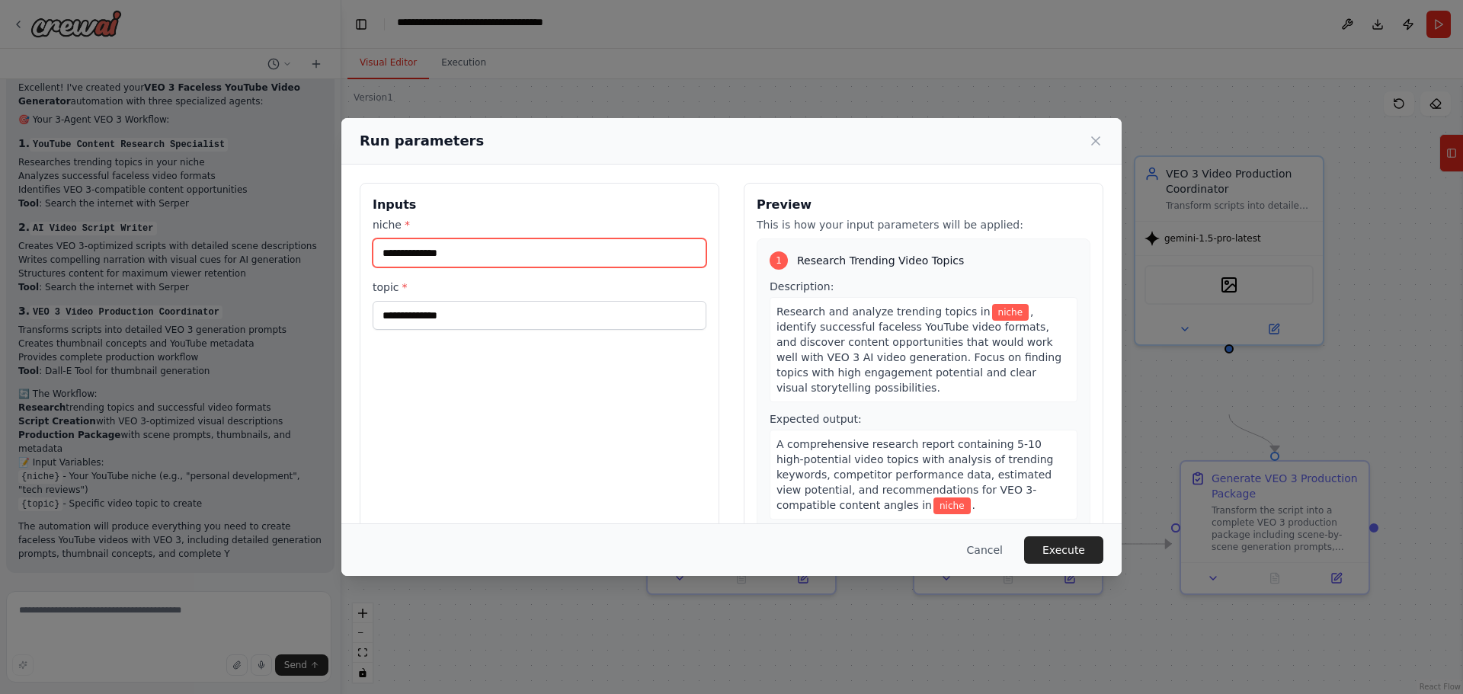
click at [439, 267] on input "niche *" at bounding box center [540, 252] width 334 height 29
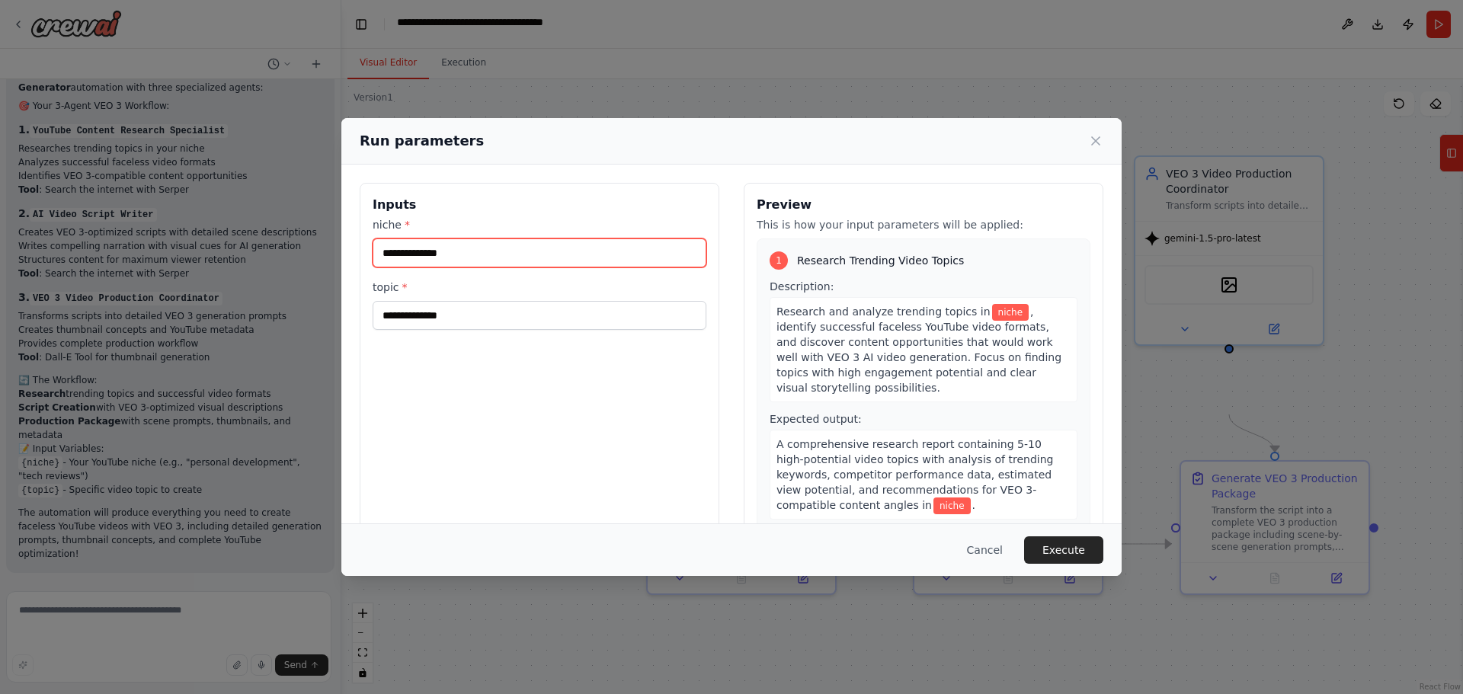
scroll to position [2399, 0]
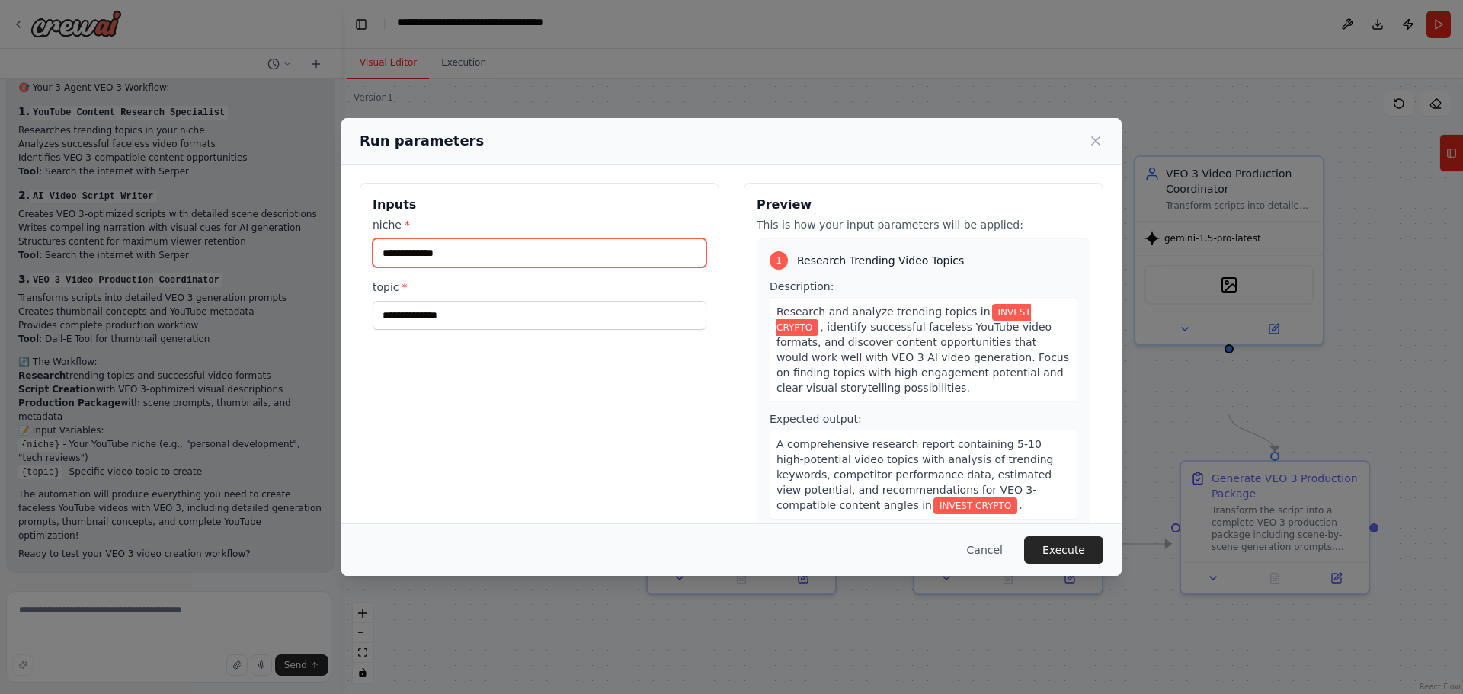
drag, startPoint x: 401, startPoint y: 290, endPoint x: 283, endPoint y: 288, distance: 118.1
click at [373, 267] on input "**********" at bounding box center [540, 252] width 334 height 29
type input "*******"
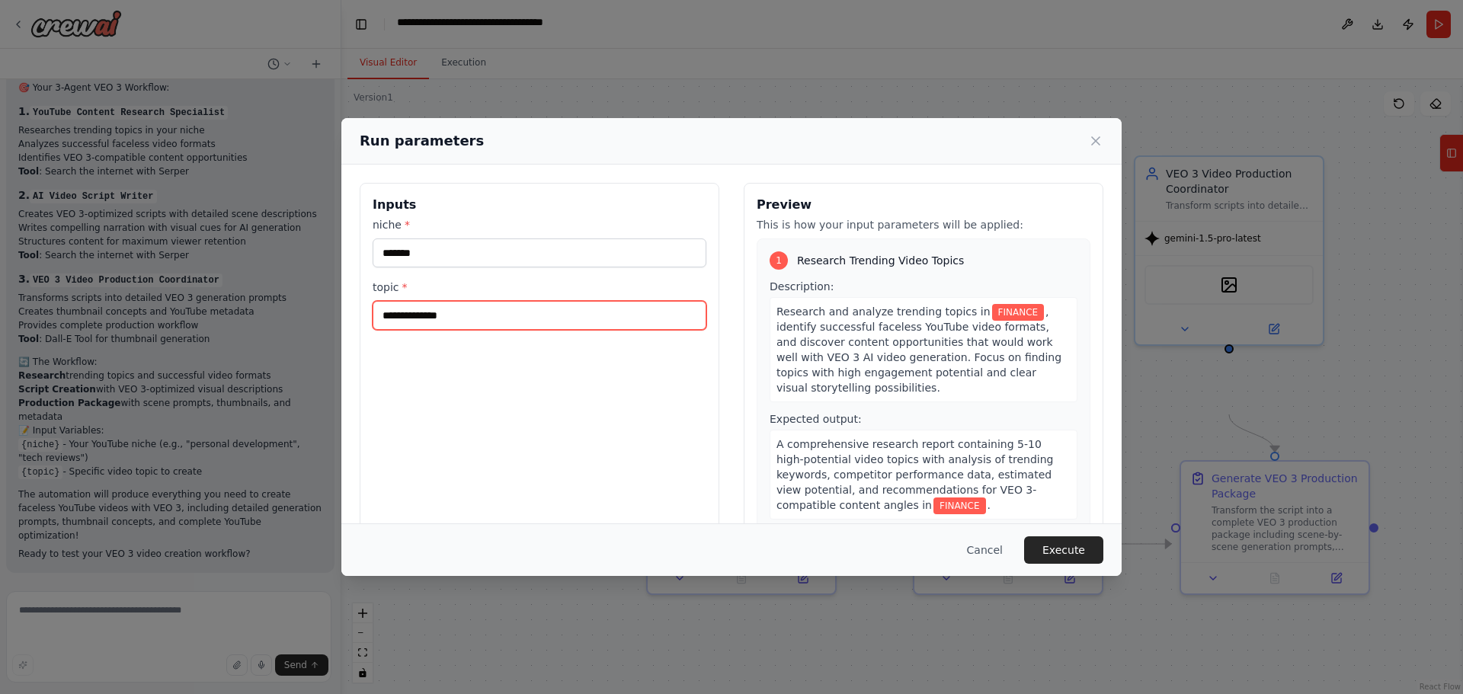
click at [373, 330] on input "topic *" at bounding box center [540, 315] width 334 height 29
type input "**********"
click at [1103, 536] on button "Execute" at bounding box center [1063, 549] width 79 height 27
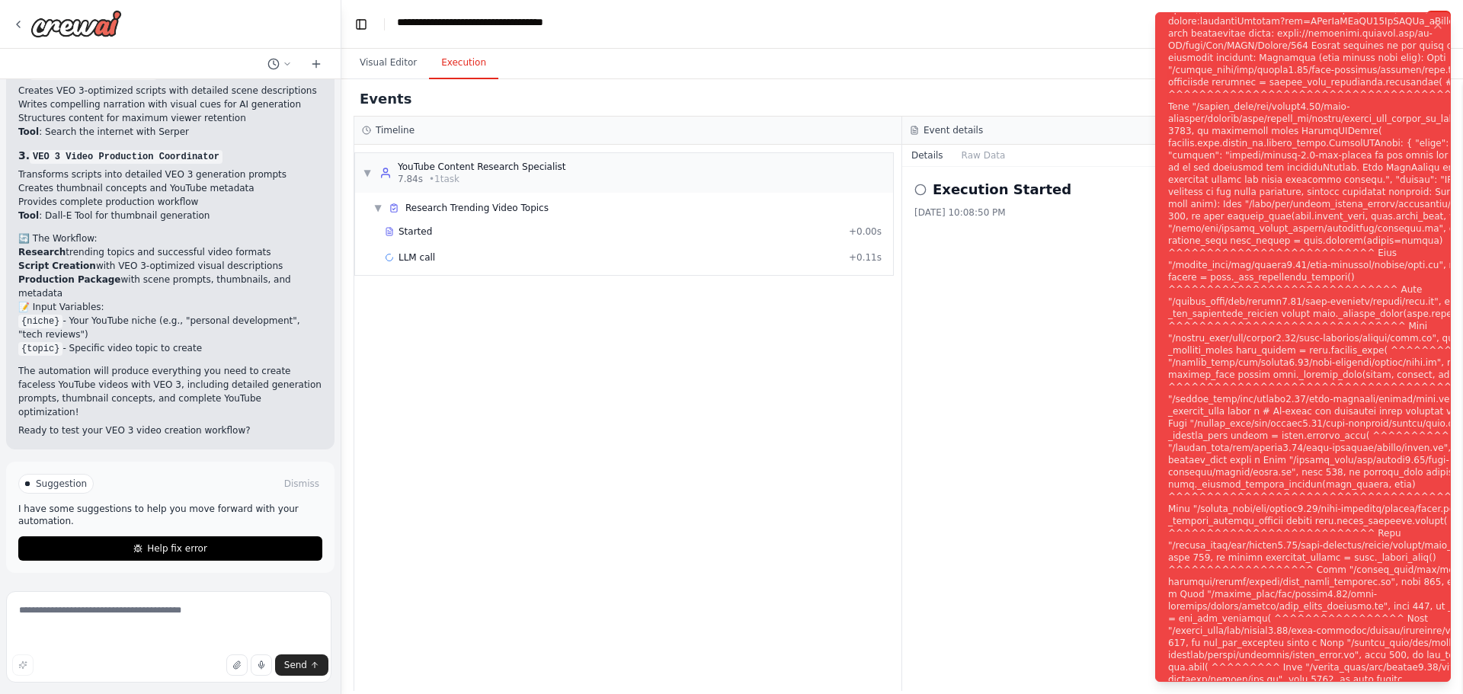
scroll to position [2553, 0]
click at [1437, 30] on icon "Notifications (F8)" at bounding box center [1437, 25] width 12 height 12
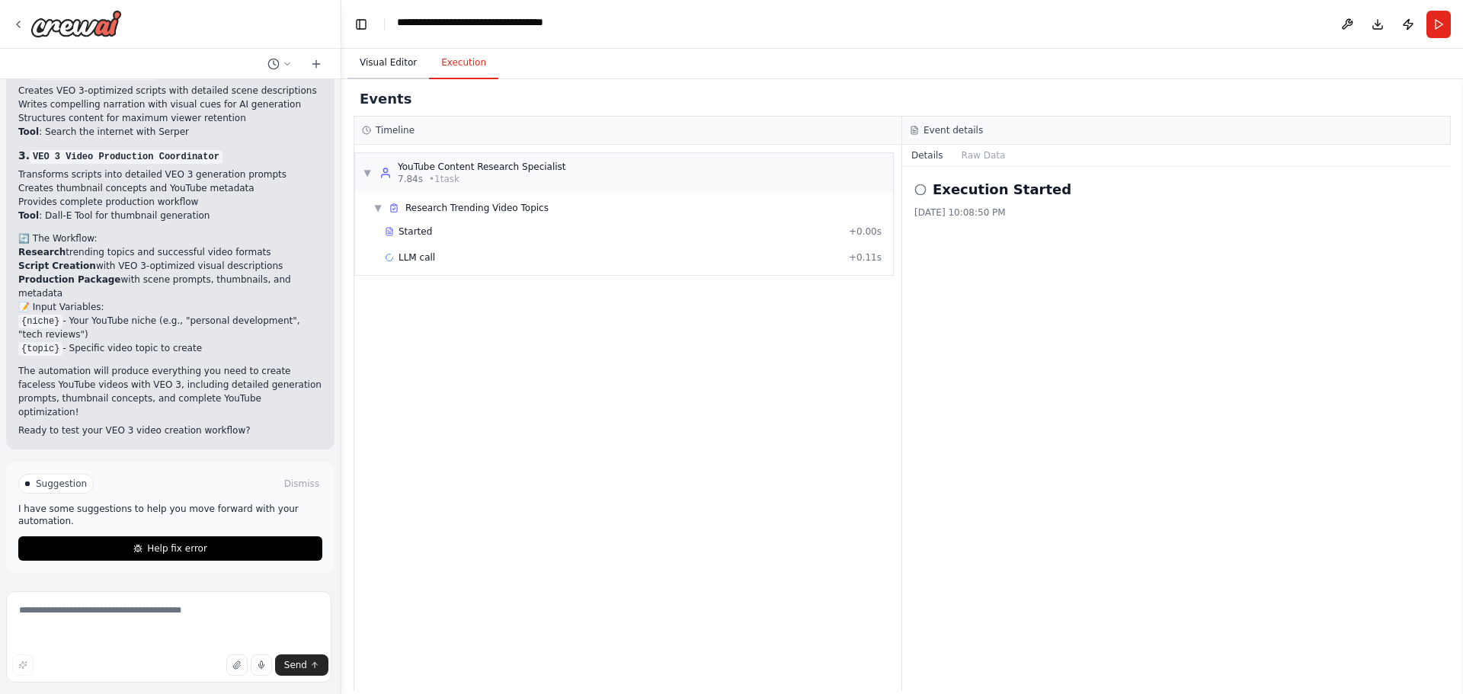
click at [392, 78] on button "Visual Editor" at bounding box center [388, 63] width 82 height 32
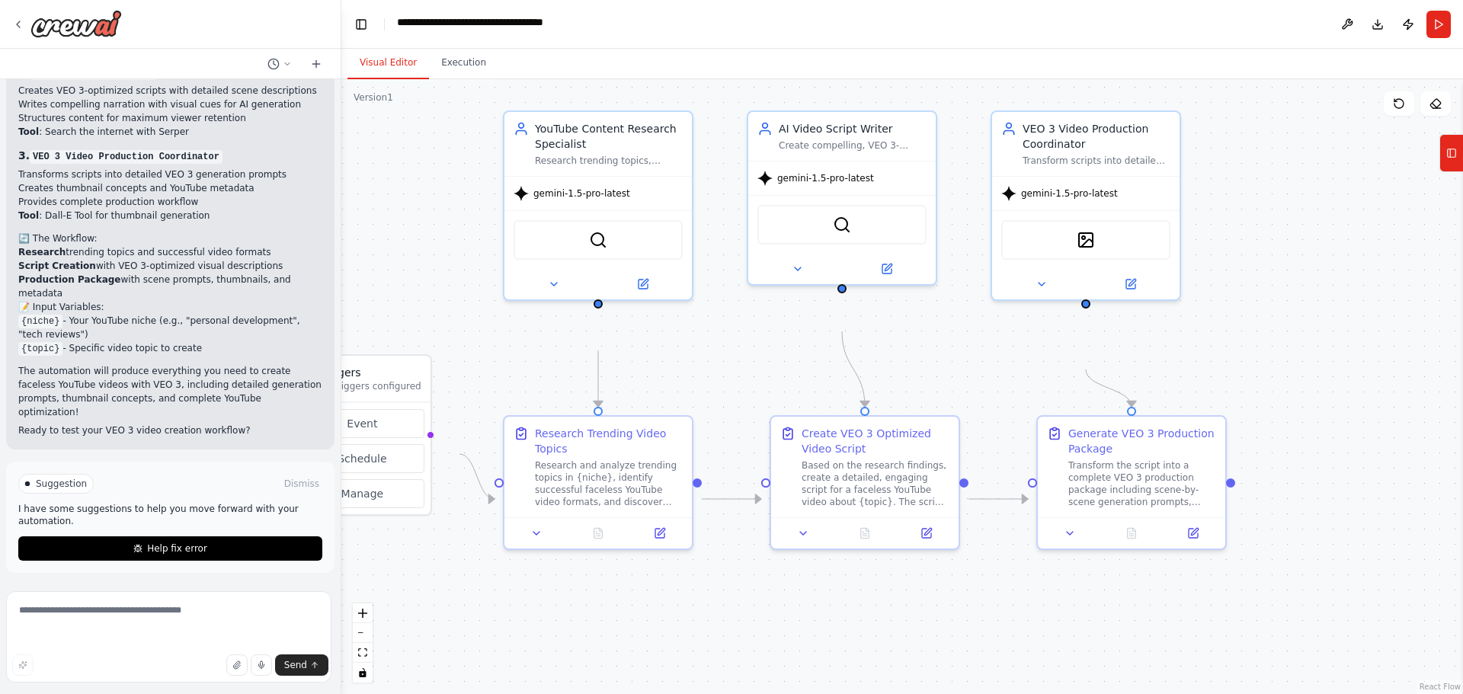
drag, startPoint x: 540, startPoint y: 347, endPoint x: 397, endPoint y: 302, distance: 150.1
click at [397, 302] on div ".deletable-edge-delete-btn { width: 20px; height: 20px; border: 0px solid #ffff…" at bounding box center [901, 386] width 1121 height 615
click at [649, 287] on icon at bounding box center [643, 281] width 12 height 12
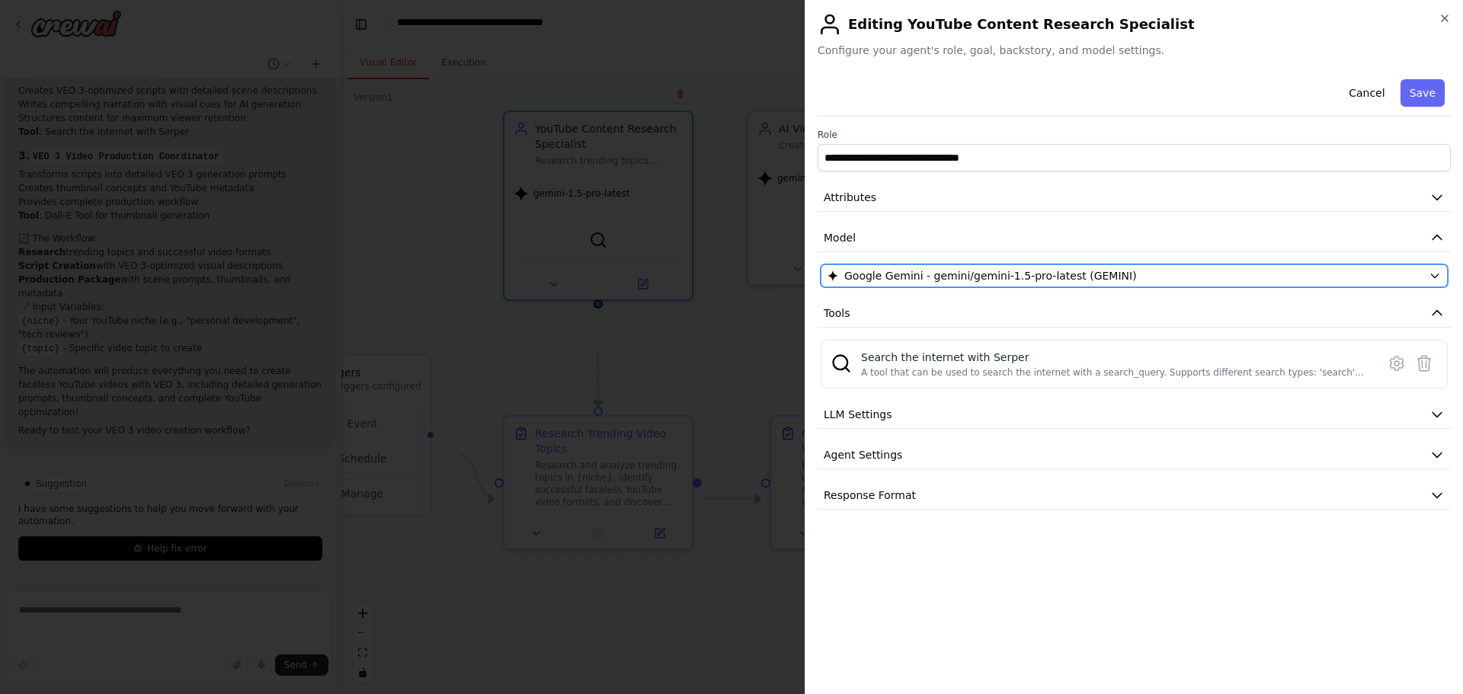
click at [1095, 283] on span "Google Gemini - gemini/gemini-1.5-pro-latest (GEMINI)" at bounding box center [990, 275] width 293 height 15
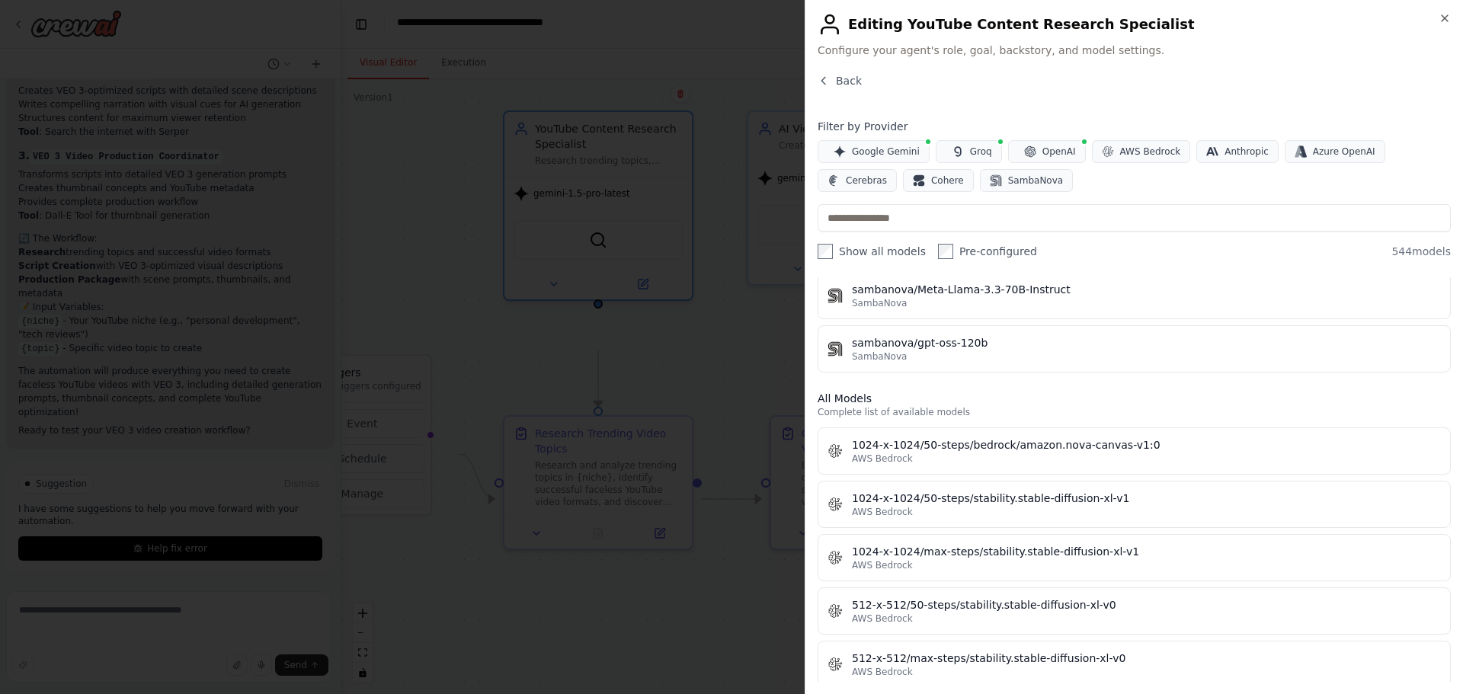
scroll to position [8697, 0]
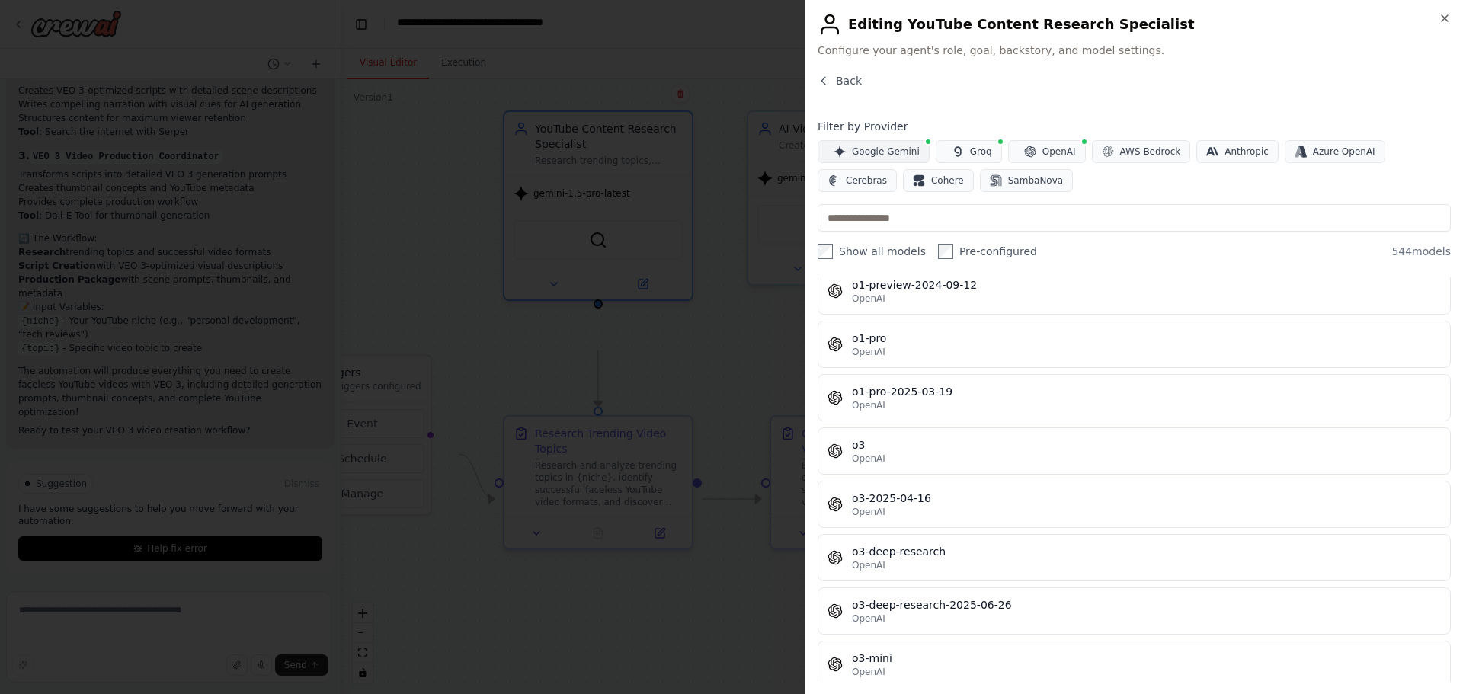
click at [901, 158] on span "Google Gemini" at bounding box center [886, 151] width 68 height 12
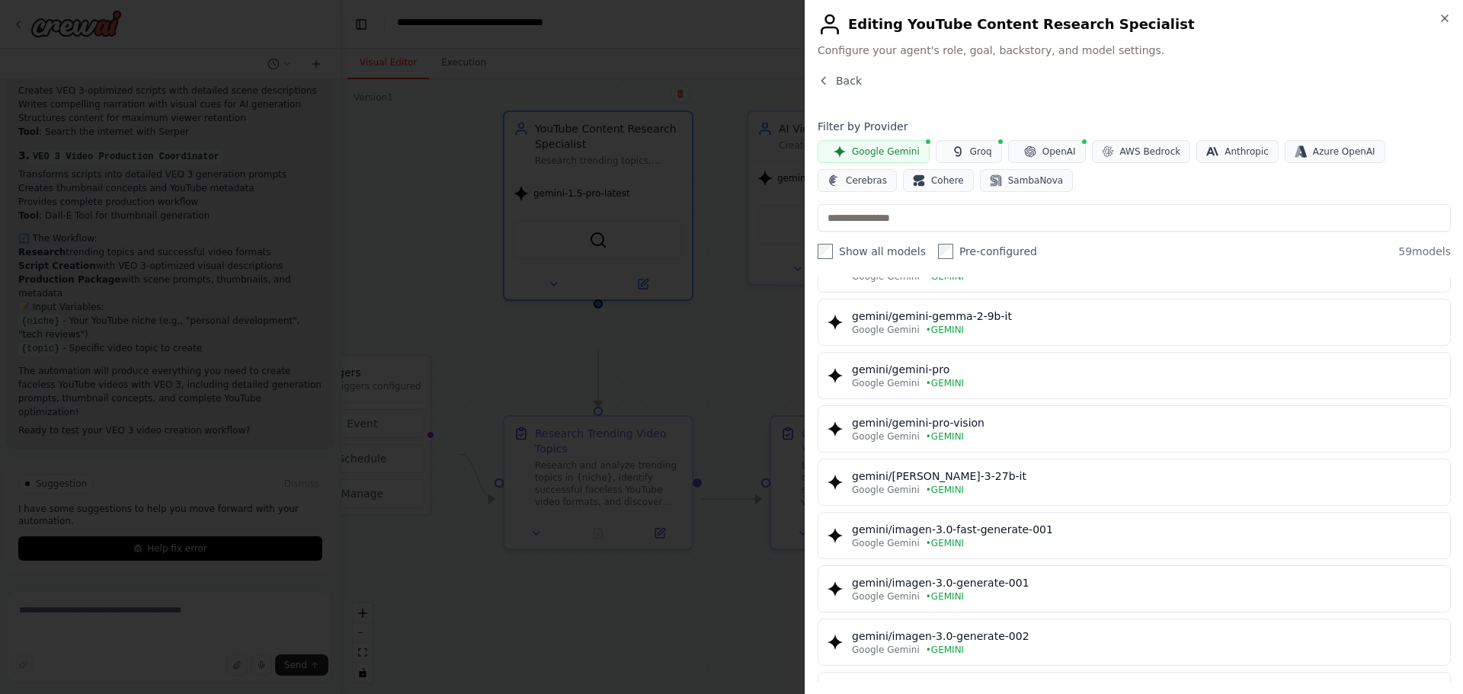
scroll to position [2351, 0]
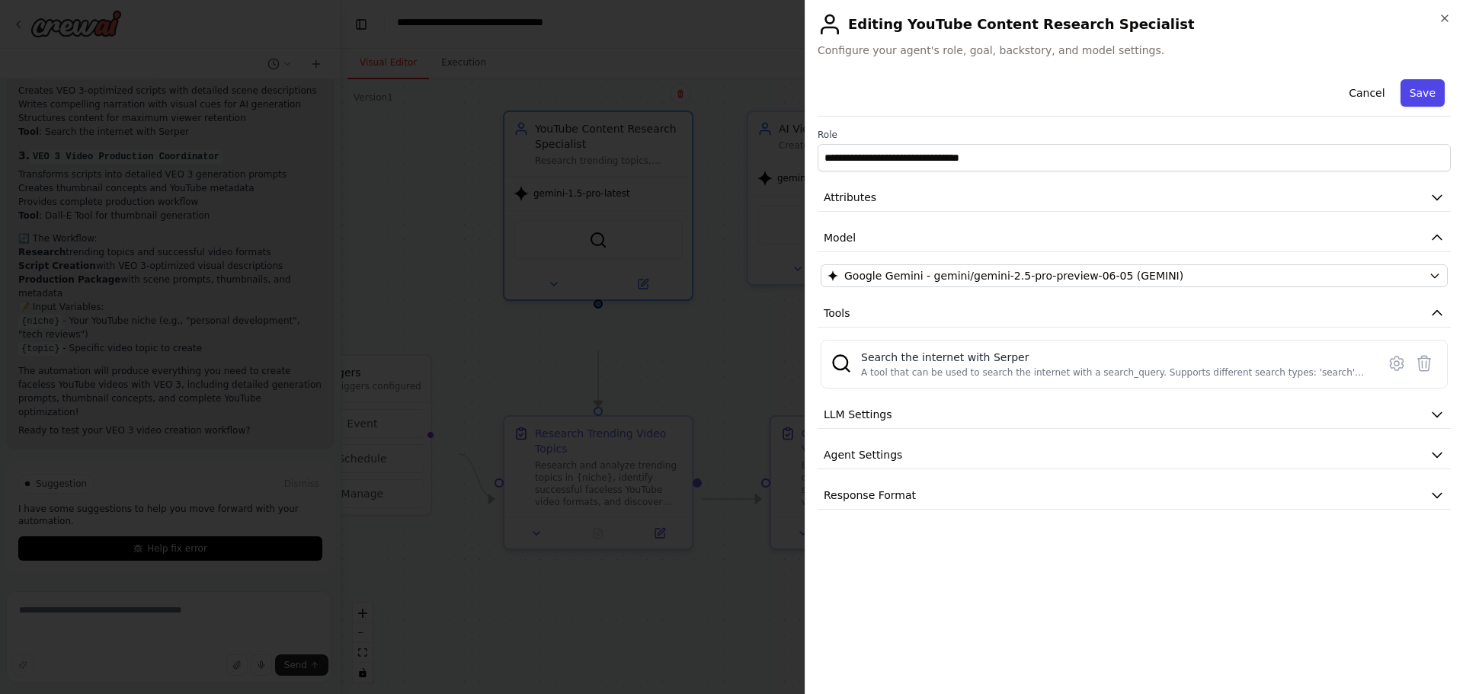
click at [1437, 107] on button "Save" at bounding box center [1422, 92] width 44 height 27
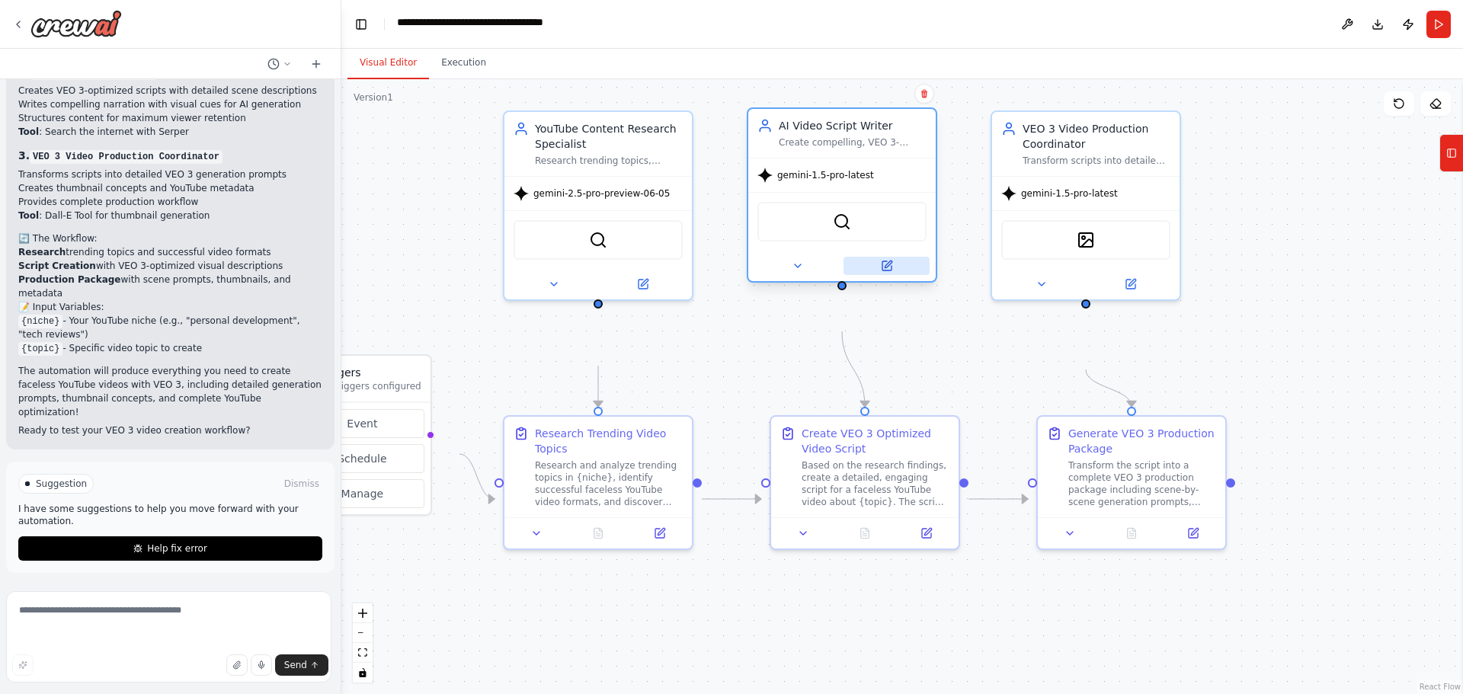
click at [911, 275] on button at bounding box center [886, 266] width 86 height 18
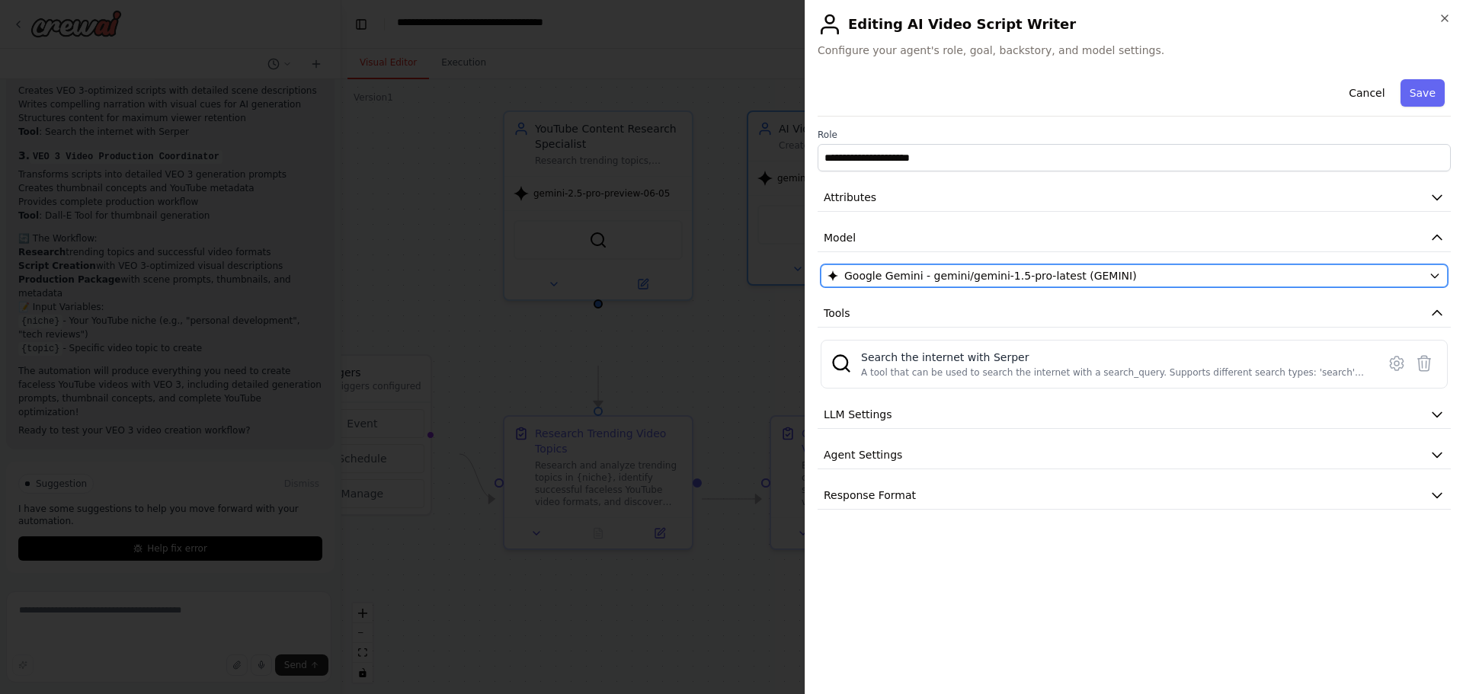
click at [985, 283] on span "Google Gemini - gemini/gemini-1.5-pro-latest (GEMINI)" at bounding box center [990, 275] width 293 height 15
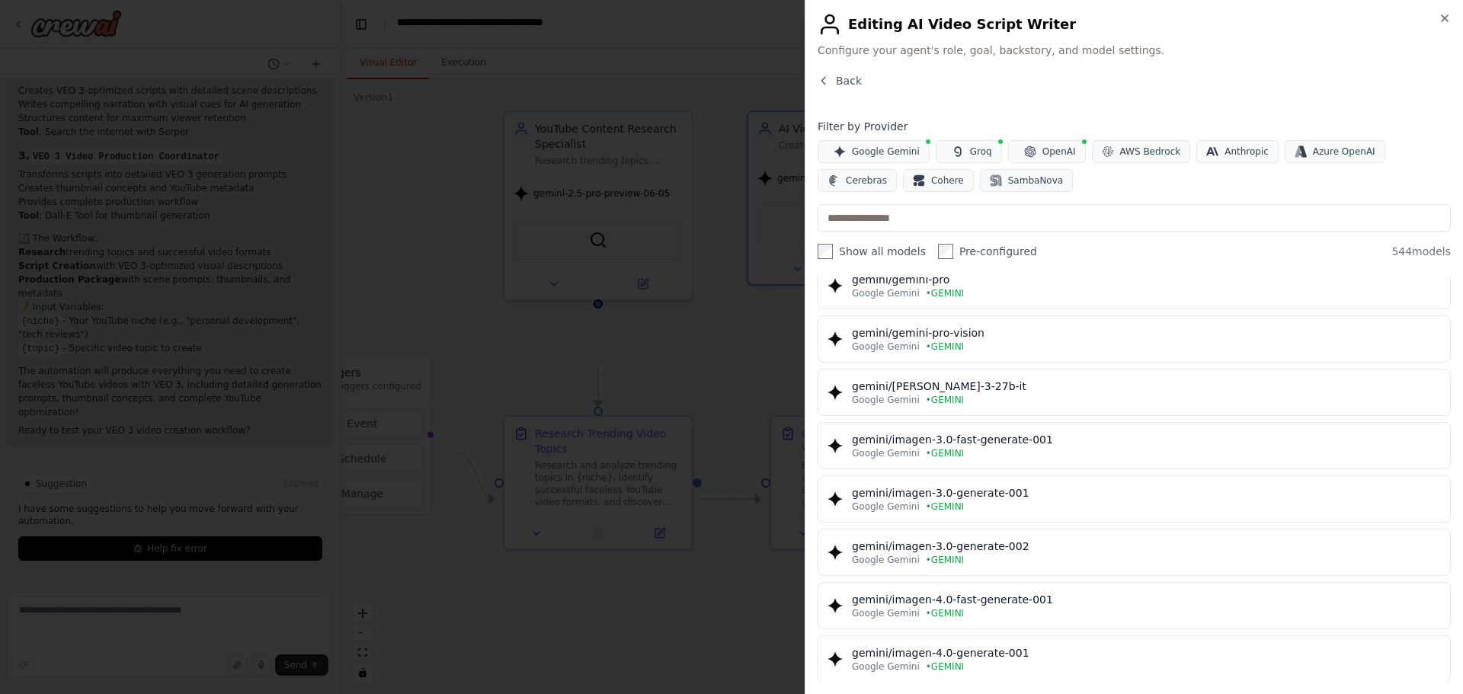
scroll to position [2483, 0]
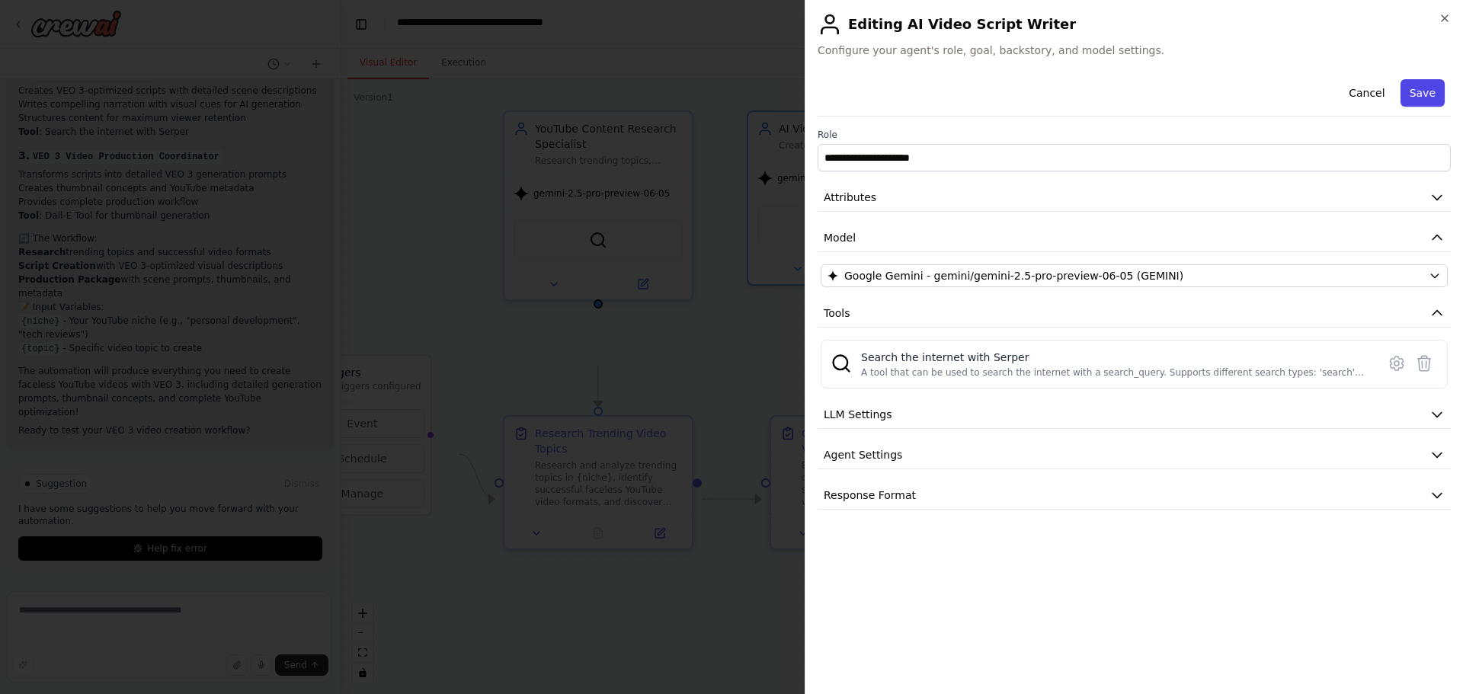
click at [1414, 107] on button "Save" at bounding box center [1422, 92] width 44 height 27
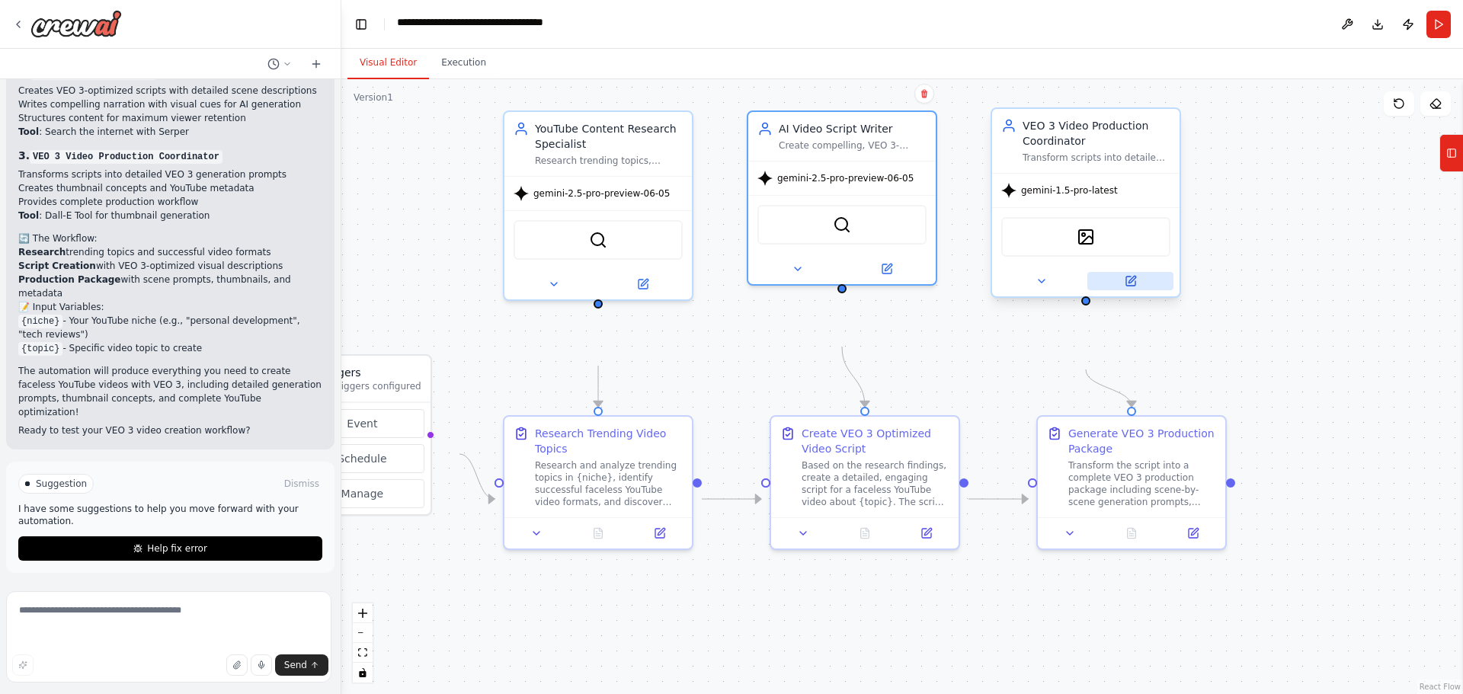
click at [1140, 290] on button at bounding box center [1130, 281] width 86 height 18
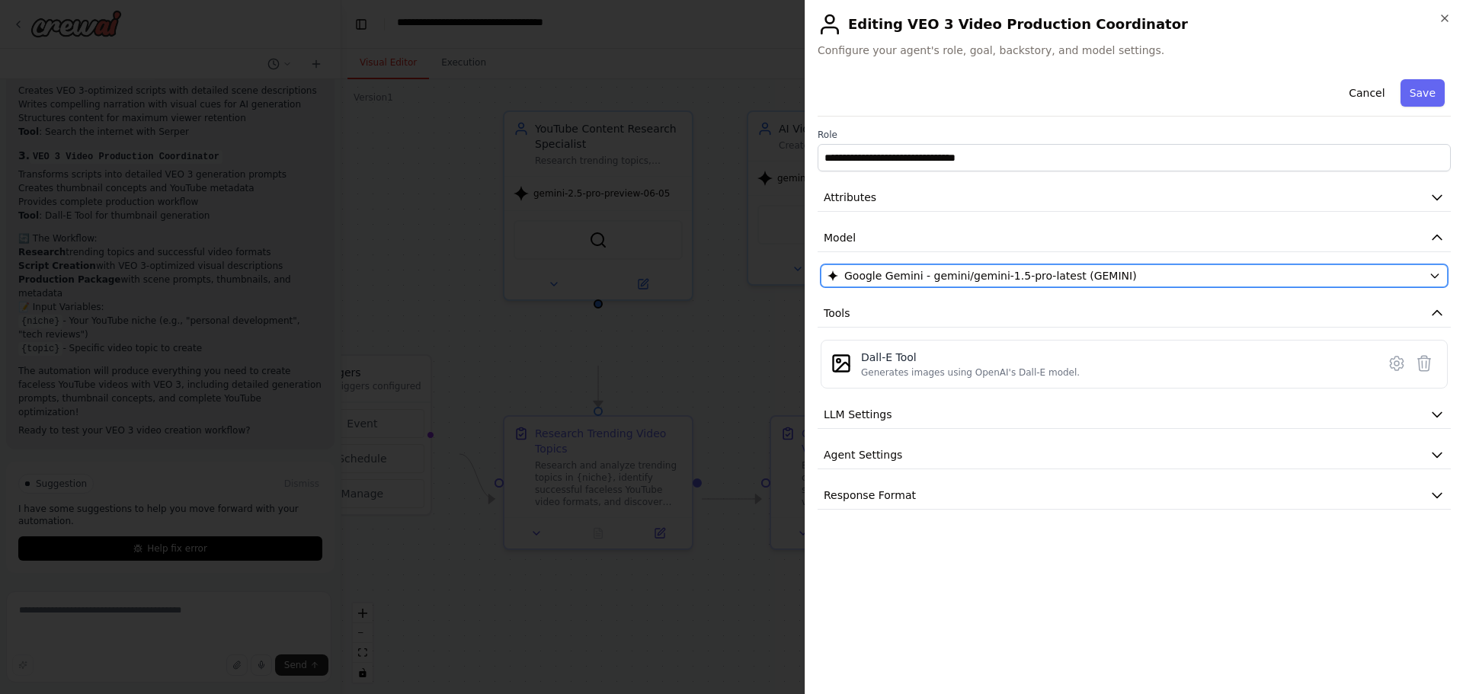
click at [1182, 283] on div "Google Gemini - gemini/gemini-1.5-pro-latest (GEMINI)" at bounding box center [1124, 275] width 595 height 15
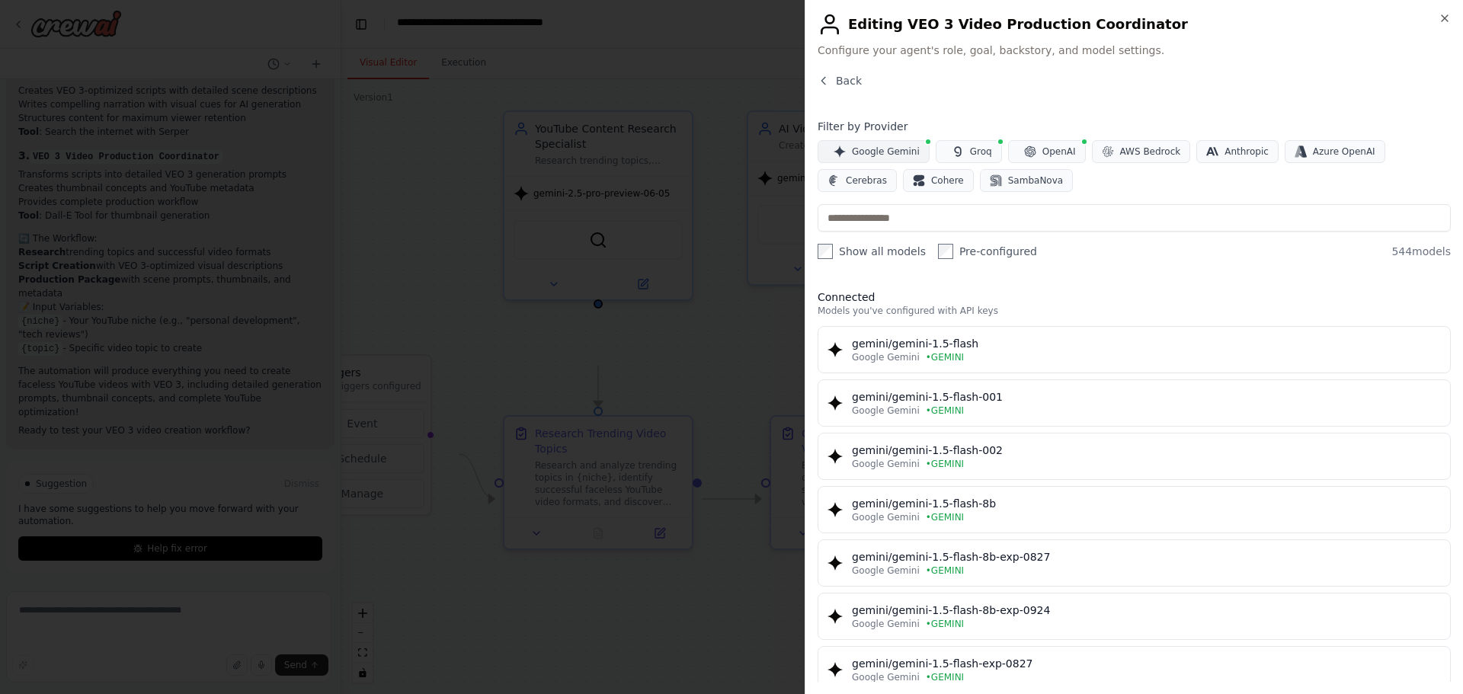
click at [917, 158] on span "Google Gemini" at bounding box center [886, 151] width 68 height 12
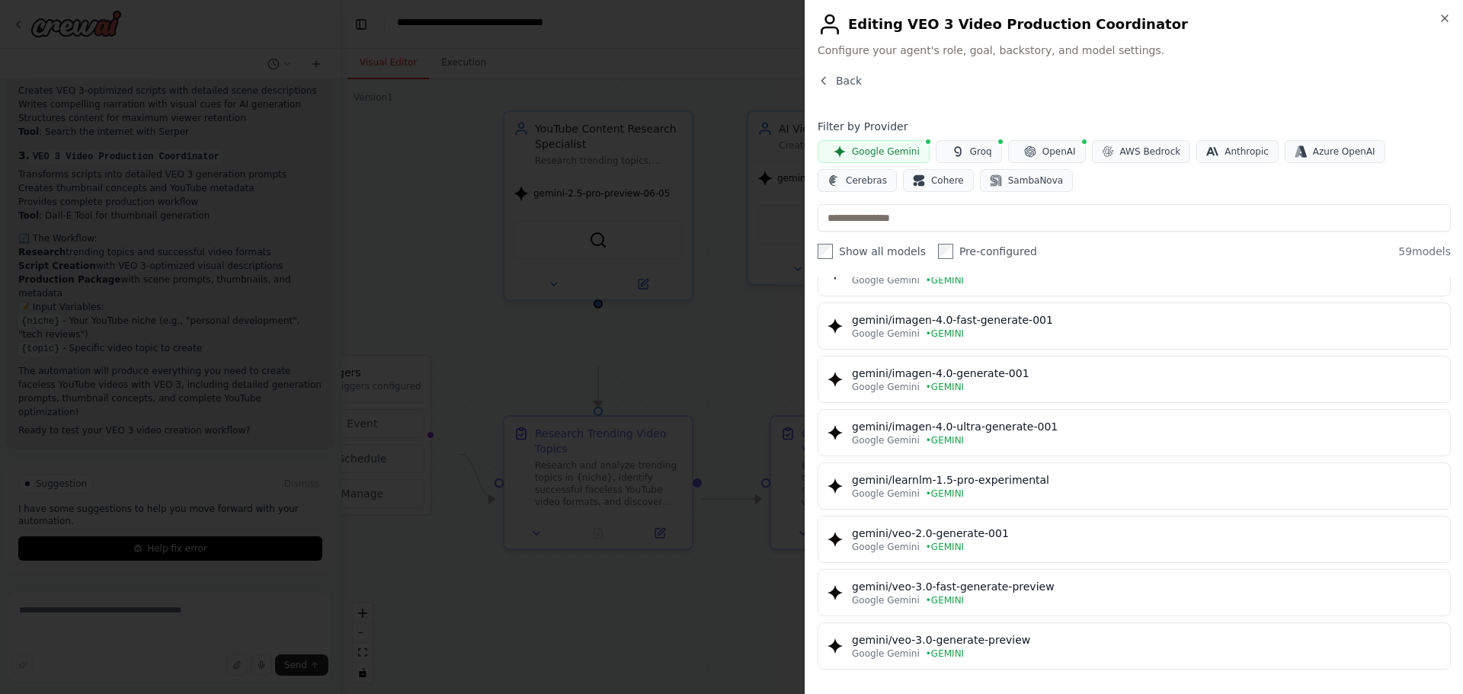
scroll to position [3646, 0]
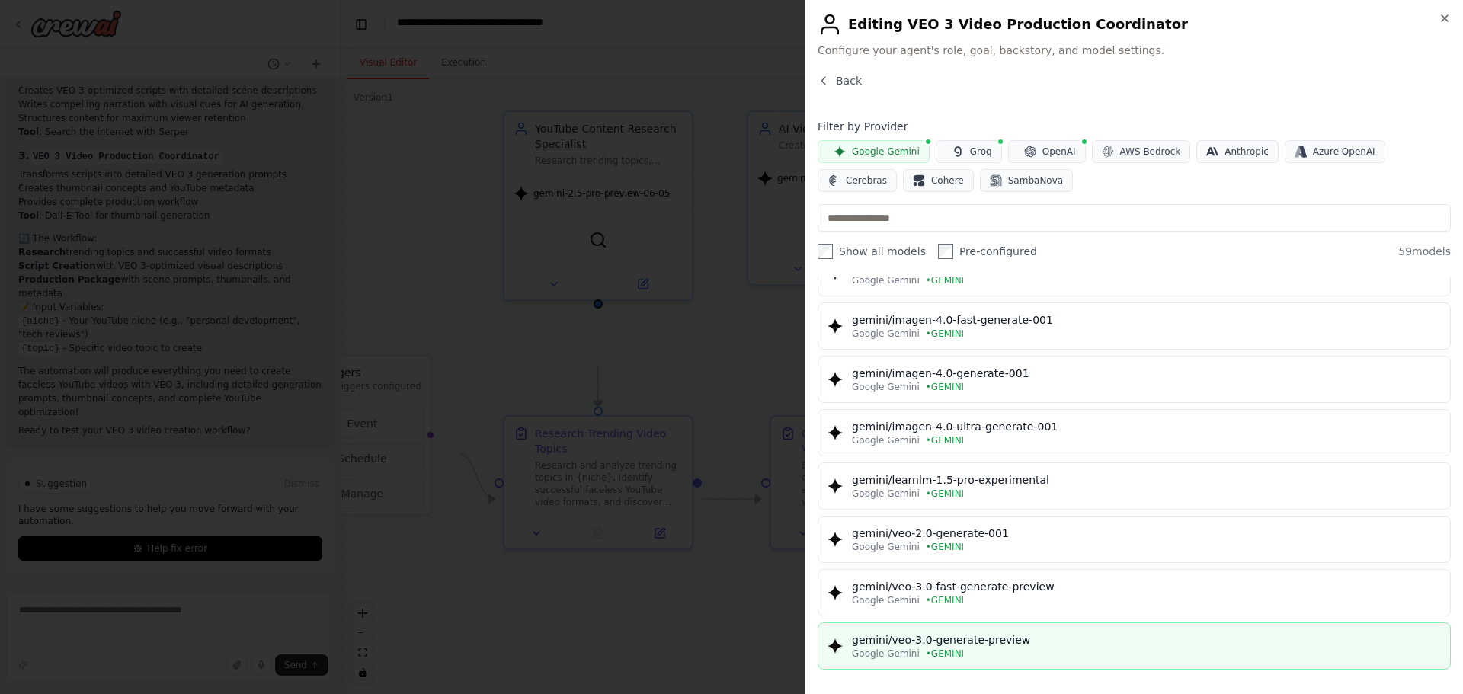
click at [1130, 632] on div "gemini/veo-3.0-generate-preview" at bounding box center [1146, 639] width 589 height 15
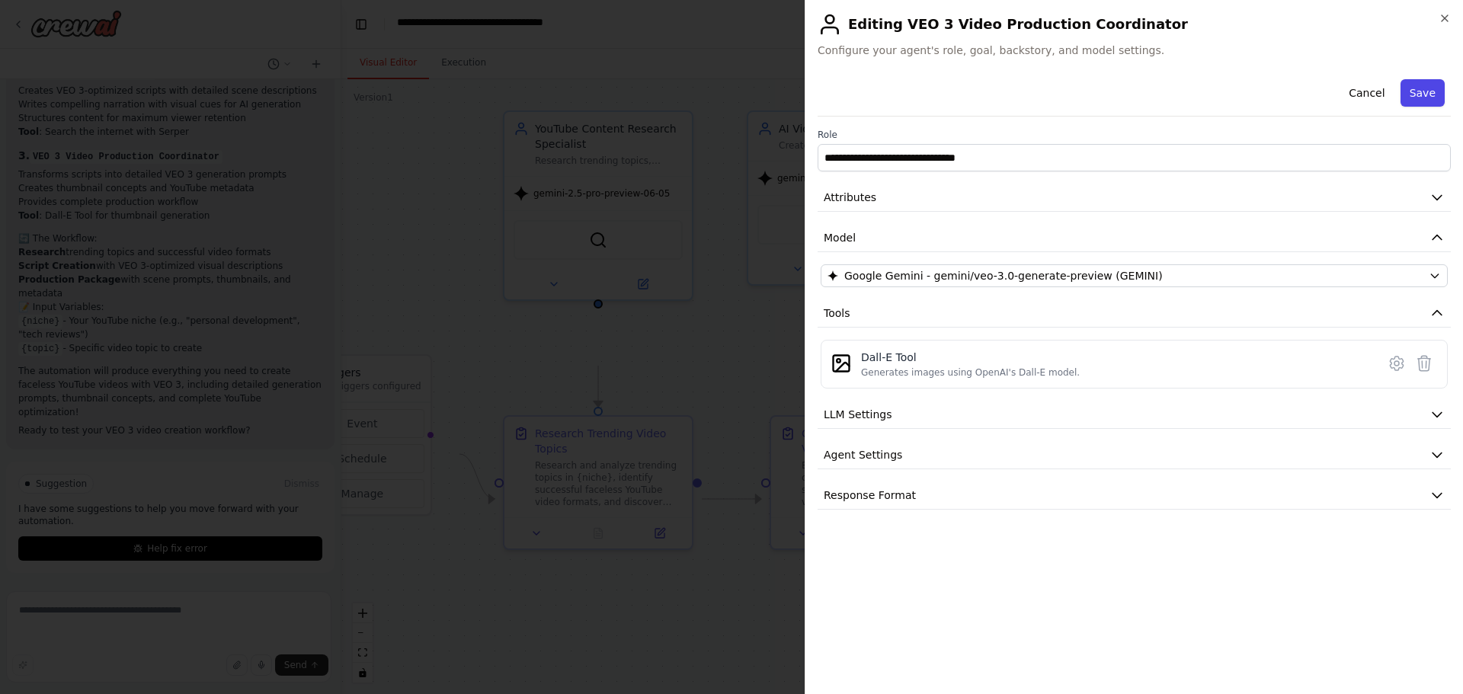
click at [1425, 107] on button "Save" at bounding box center [1422, 92] width 44 height 27
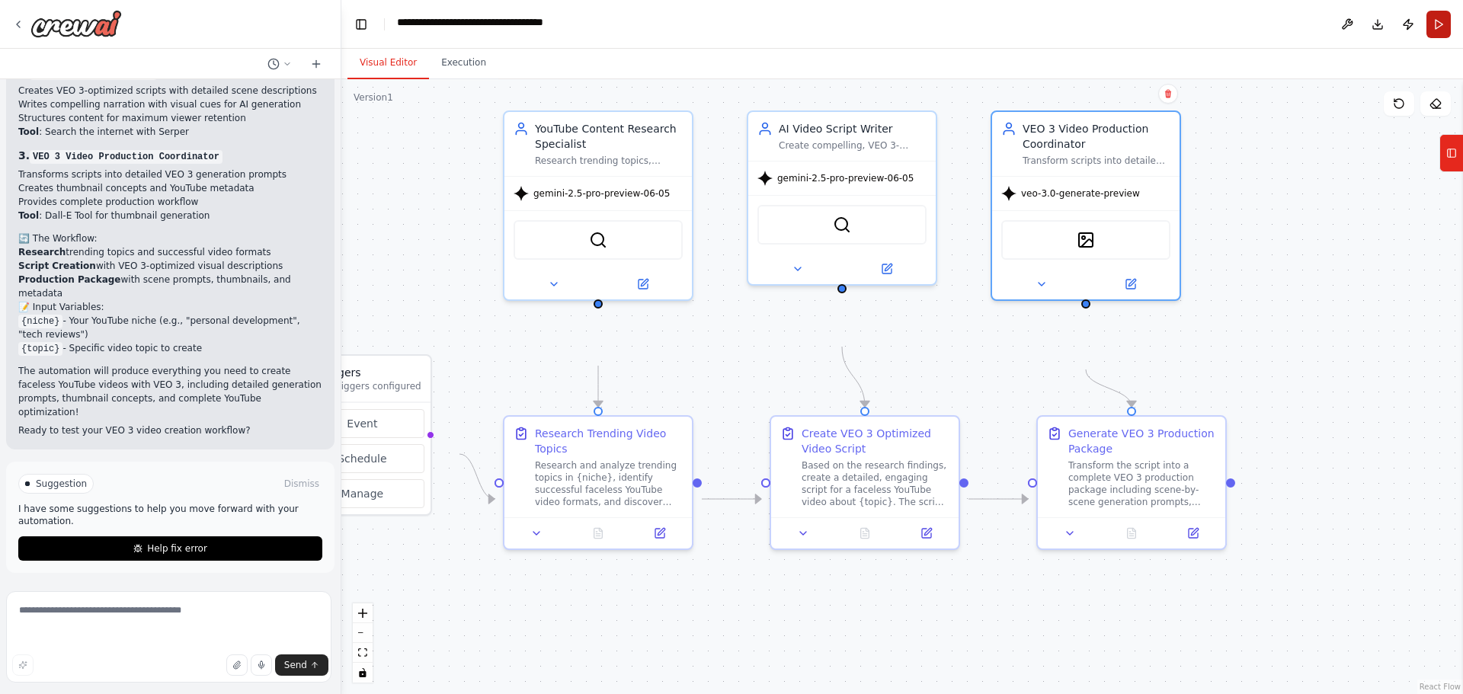
click at [1436, 38] on button "Run" at bounding box center [1438, 24] width 24 height 27
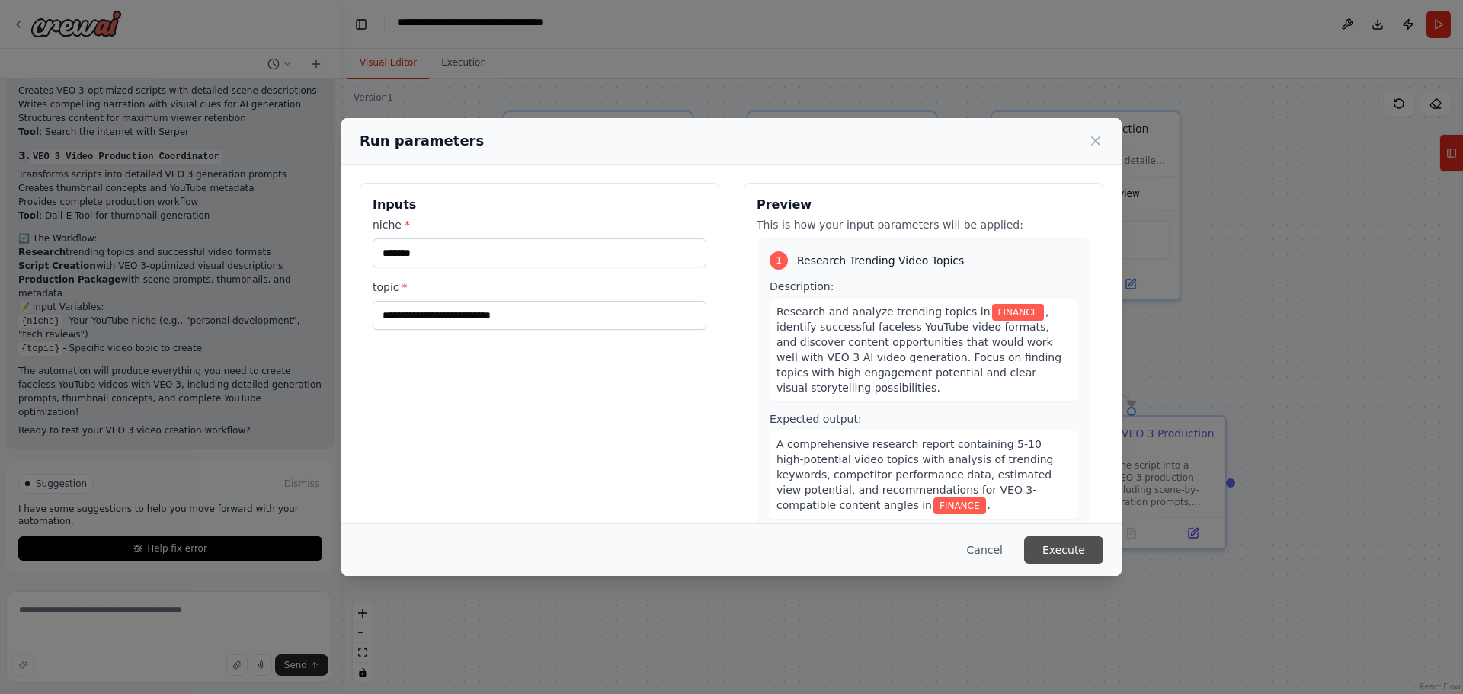
click at [1103, 552] on button "Execute" at bounding box center [1063, 549] width 79 height 27
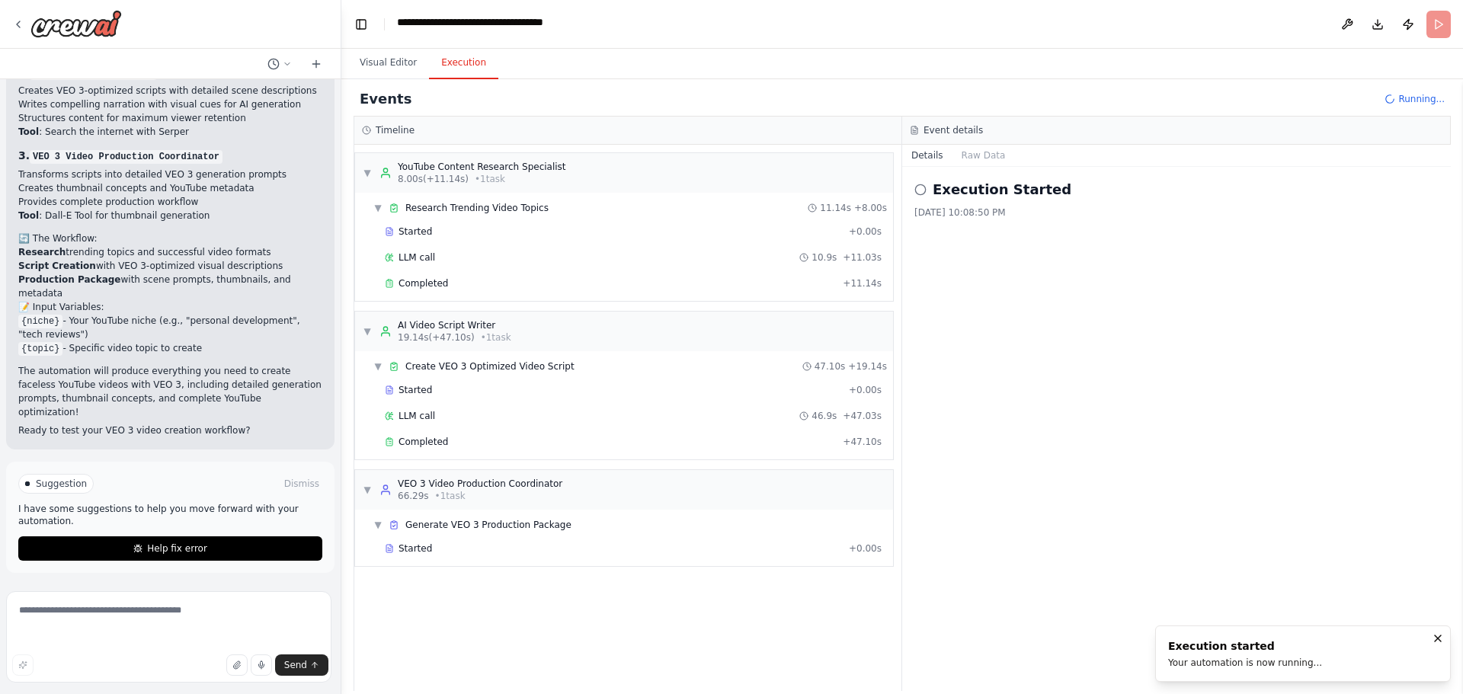
scroll to position [67, 0]
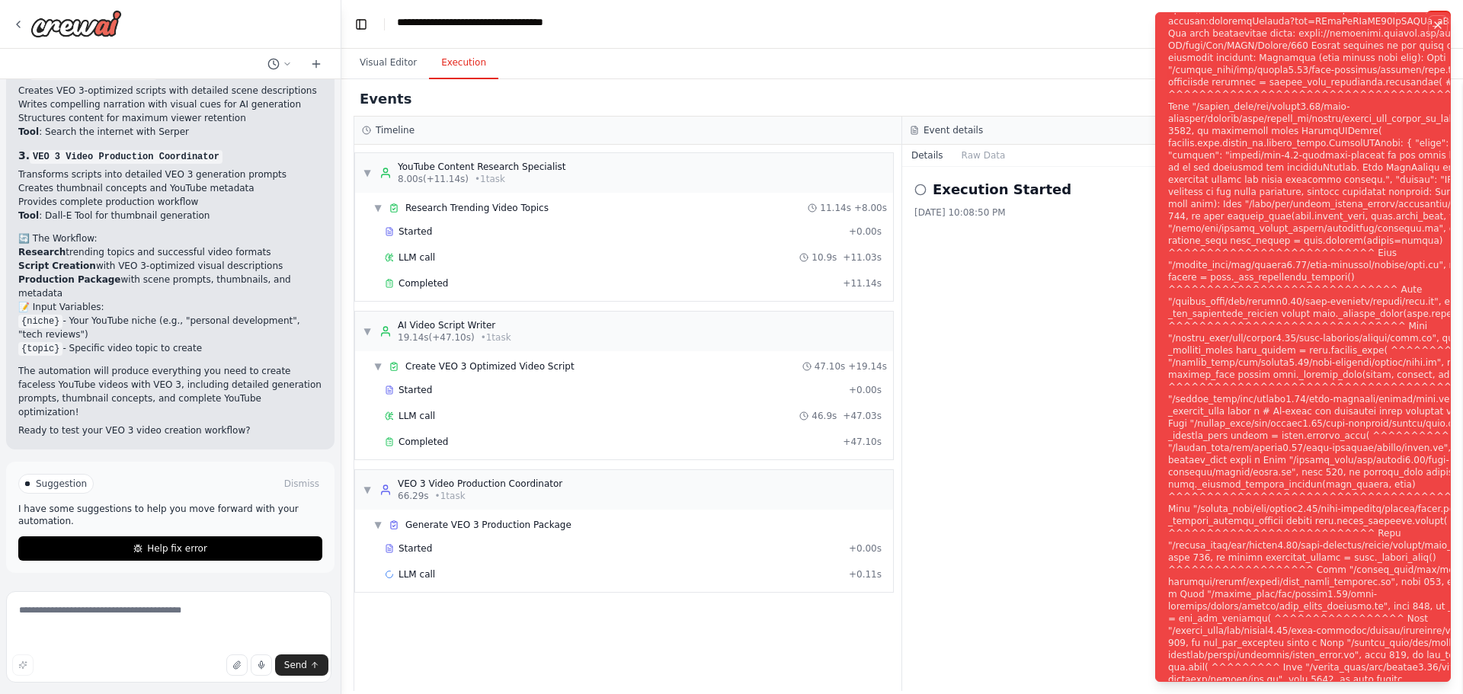
click at [1433, 27] on icon "Notifications (F8)" at bounding box center [1437, 25] width 12 height 12
